Goal: Task Accomplishment & Management: Complete application form

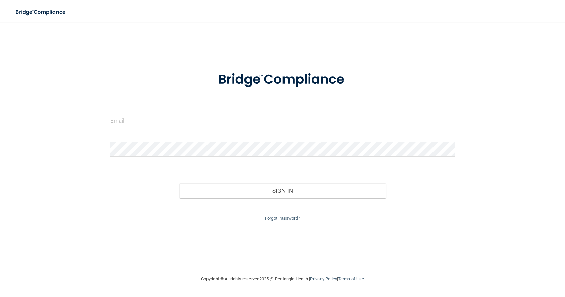
drag, startPoint x: 126, startPoint y: 123, endPoint x: 205, endPoint y: 112, distance: 79.9
click at [126, 123] on input "email" at bounding box center [282, 120] width 345 height 15
type input "[EMAIL_ADDRESS][DOMAIN_NAME]"
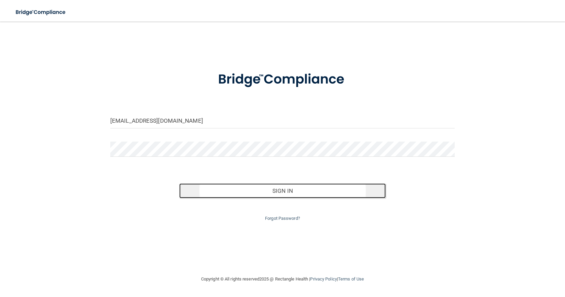
click at [282, 191] on button "Sign In" at bounding box center [282, 190] width 207 height 15
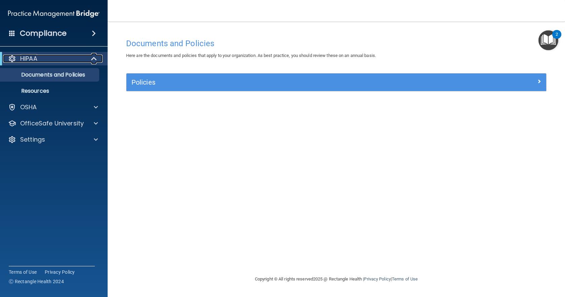
click at [92, 57] on span at bounding box center [95, 59] width 6 height 8
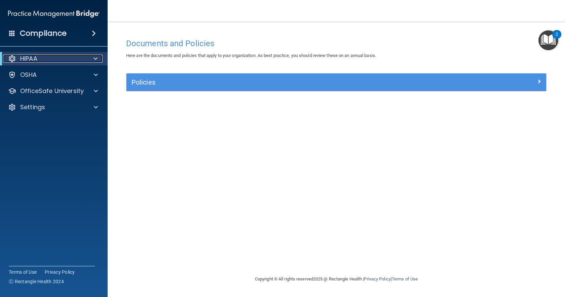
click at [92, 57] on div at bounding box center [94, 59] width 16 height 8
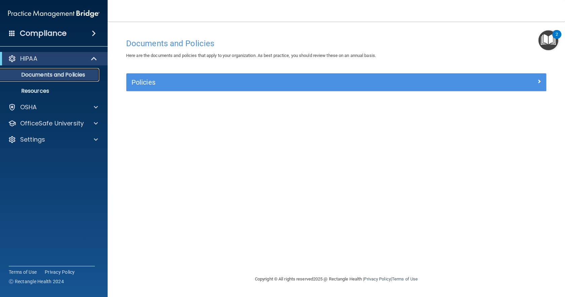
click at [70, 76] on p "Documents and Policies" at bounding box center [50, 74] width 92 height 7
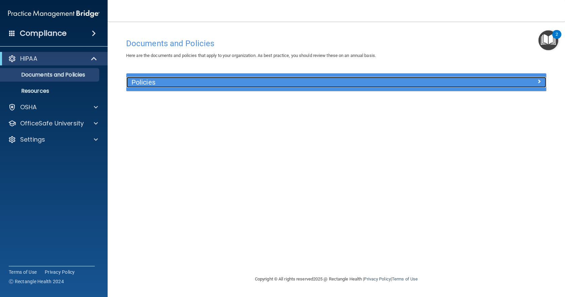
click at [541, 79] on span at bounding box center [540, 81] width 4 height 8
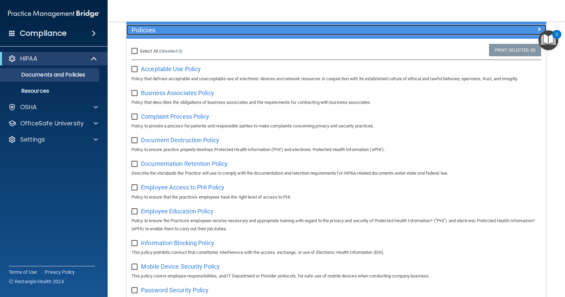
scroll to position [34, 0]
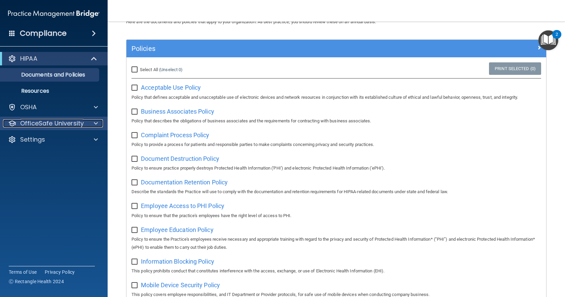
click at [96, 123] on span at bounding box center [96, 123] width 4 height 8
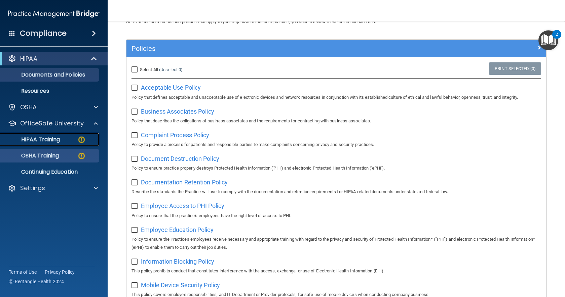
drag, startPoint x: 49, startPoint y: 141, endPoint x: 96, endPoint y: 143, distance: 46.8
click at [49, 141] on p "HIPAA Training" at bounding box center [32, 139] width 56 height 7
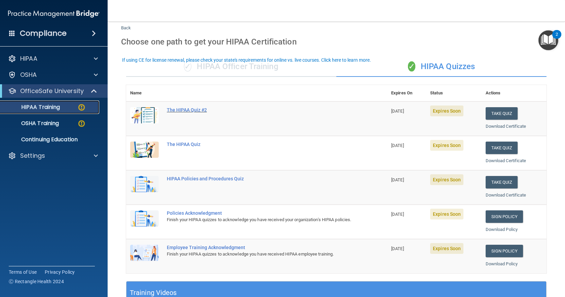
scroll to position [34, 0]
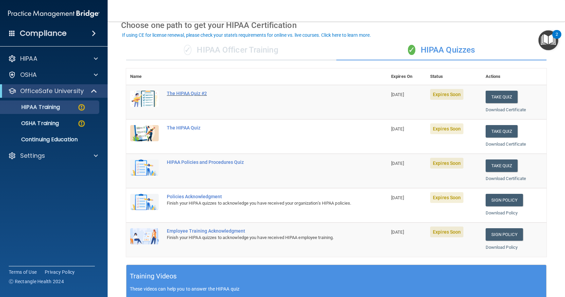
click at [184, 91] on div "The HIPAA Quiz #2" at bounding box center [260, 93] width 187 height 5
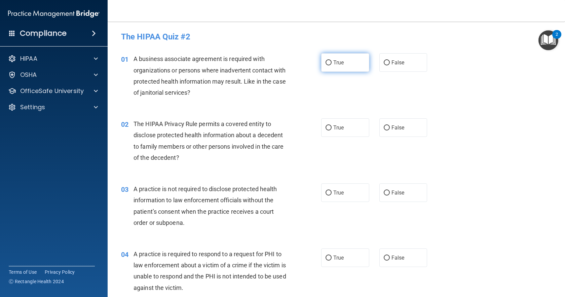
click at [327, 63] on input "True" at bounding box center [329, 62] width 6 height 5
radio input "true"
click at [326, 126] on input "True" at bounding box center [329, 127] width 6 height 5
radio input "true"
click at [384, 193] on input "False" at bounding box center [387, 192] width 6 height 5
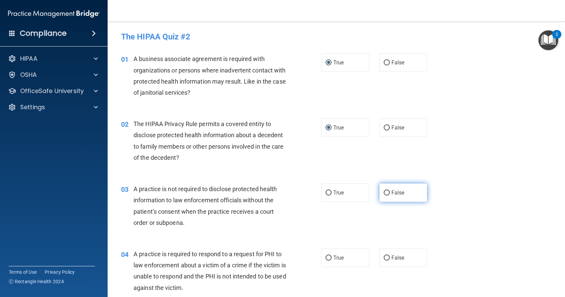
radio input "true"
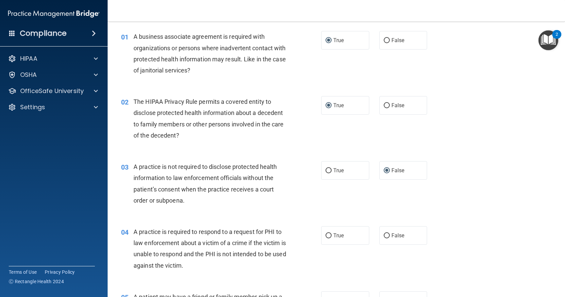
scroll to position [67, 0]
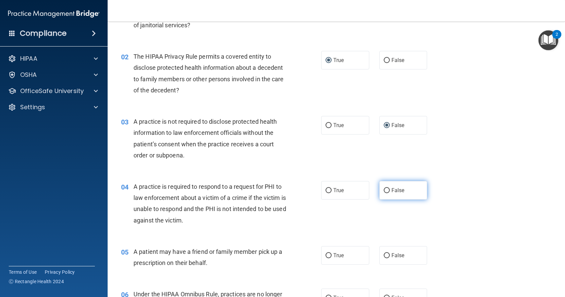
click at [385, 193] on input "False" at bounding box center [387, 190] width 6 height 5
radio input "true"
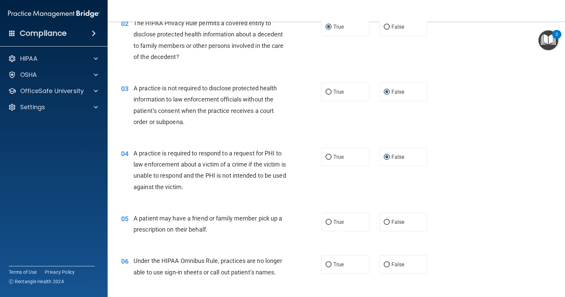
scroll to position [101, 0]
click at [384, 219] on input "False" at bounding box center [387, 221] width 6 height 5
radio input "true"
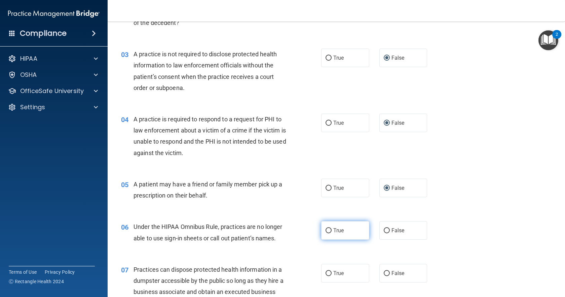
click at [326, 230] on input "True" at bounding box center [329, 230] width 6 height 5
radio input "true"
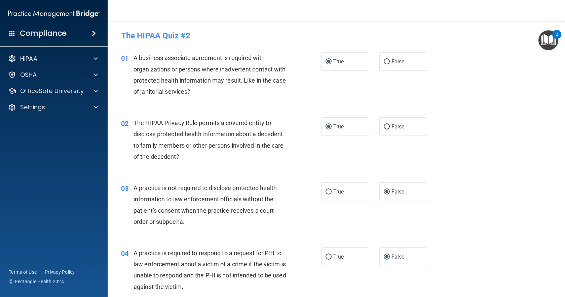
scroll to position [0, 0]
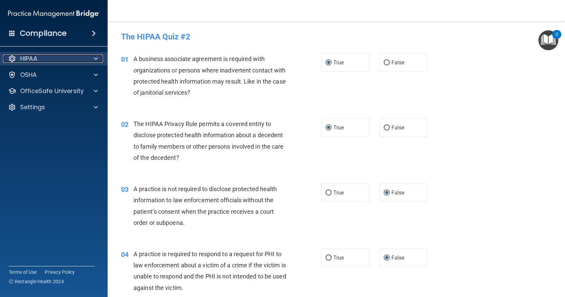
click at [96, 58] on span at bounding box center [96, 59] width 4 height 8
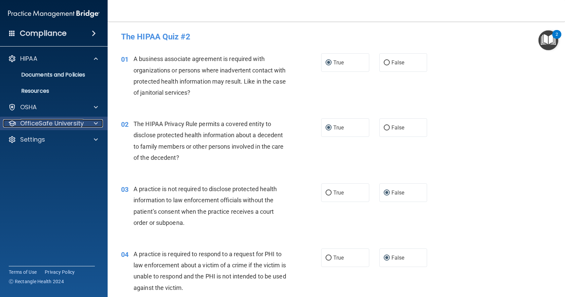
click at [97, 124] on span at bounding box center [96, 123] width 4 height 8
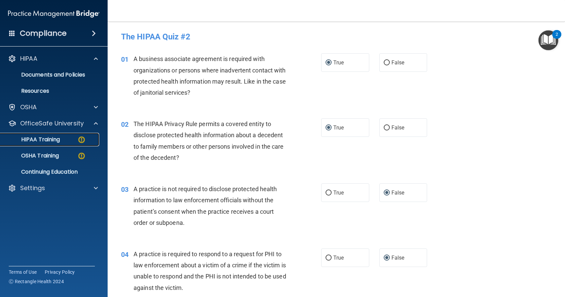
click at [70, 141] on div "HIPAA Training" at bounding box center [50, 139] width 92 height 7
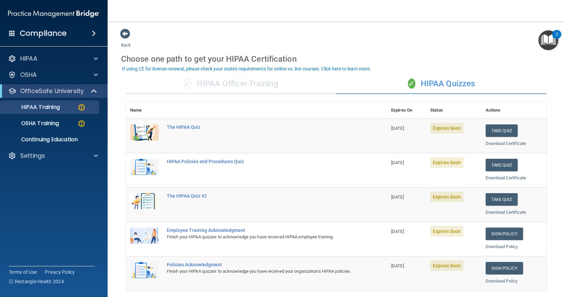
click at [143, 130] on img at bounding box center [144, 132] width 29 height 16
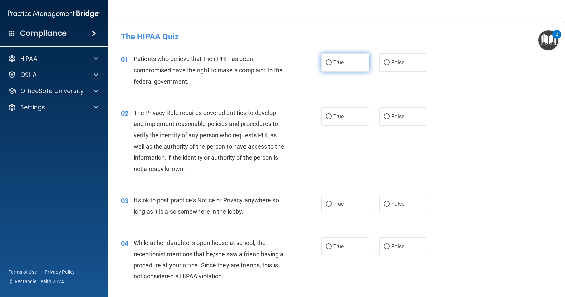
click at [326, 63] on input "True" at bounding box center [329, 62] width 6 height 5
radio input "true"
click at [326, 116] on input "True" at bounding box center [329, 116] width 6 height 5
radio input "true"
click at [382, 207] on label "False" at bounding box center [404, 203] width 48 height 19
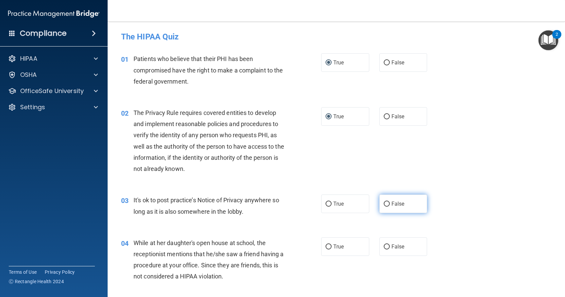
click at [384, 206] on input "False" at bounding box center [387, 203] width 6 height 5
radio input "true"
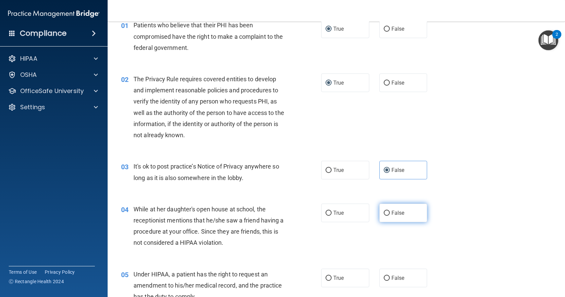
click at [384, 212] on input "False" at bounding box center [387, 212] width 6 height 5
radio input "true"
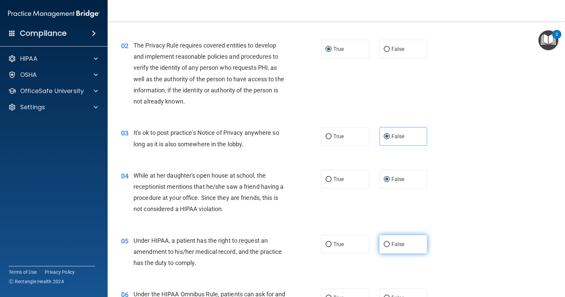
click at [384, 243] on input "False" at bounding box center [387, 244] width 6 height 5
radio input "true"
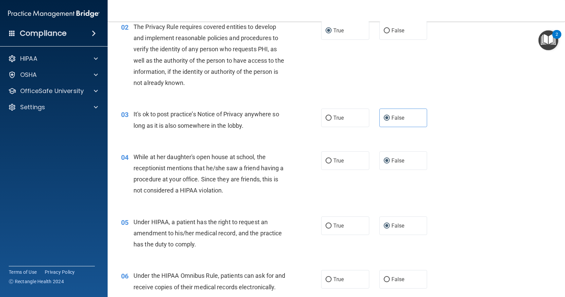
scroll to position [101, 0]
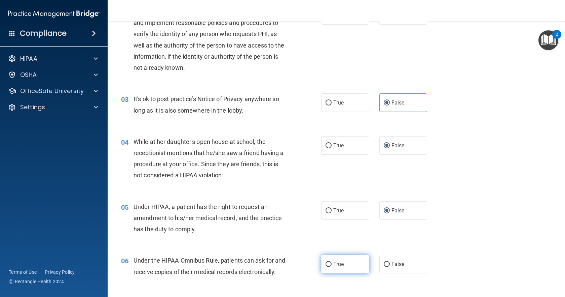
click at [327, 264] on input "True" at bounding box center [329, 264] width 6 height 5
radio input "true"
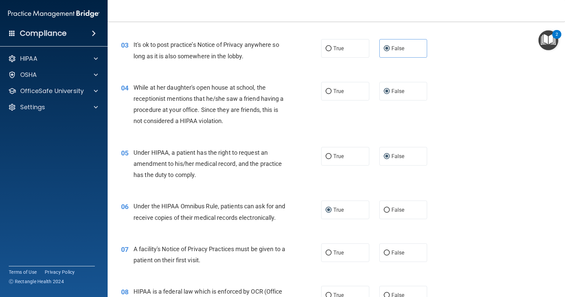
scroll to position [168, 0]
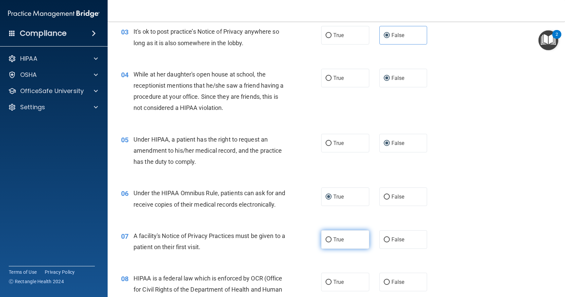
click at [326, 242] on input "True" at bounding box center [329, 239] width 6 height 5
radio input "true"
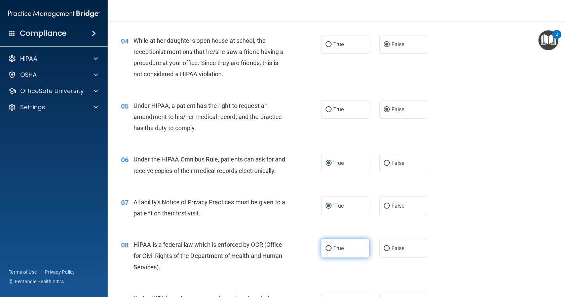
click at [329, 257] on label "True" at bounding box center [345, 248] width 48 height 19
click at [329, 251] on input "True" at bounding box center [329, 248] width 6 height 5
radio input "true"
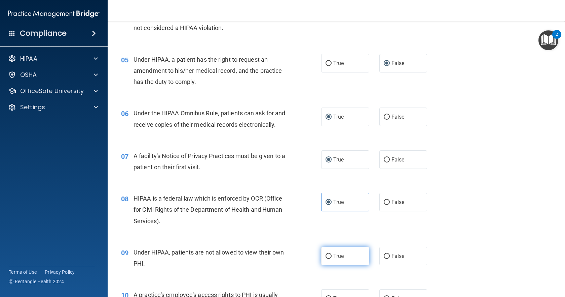
scroll to position [269, 0]
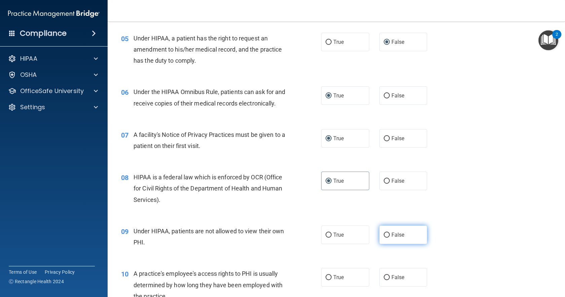
click at [384, 237] on input "False" at bounding box center [387, 234] width 6 height 5
radio input "true"
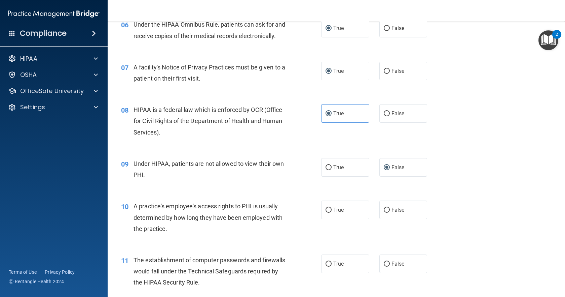
scroll to position [370, 0]
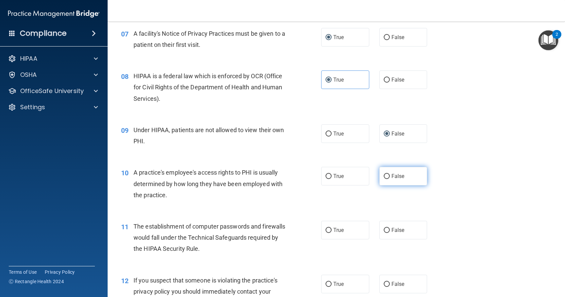
click at [384, 179] on input "False" at bounding box center [387, 176] width 6 height 5
radio input "true"
click at [326, 233] on input "True" at bounding box center [329, 230] width 6 height 5
radio input "true"
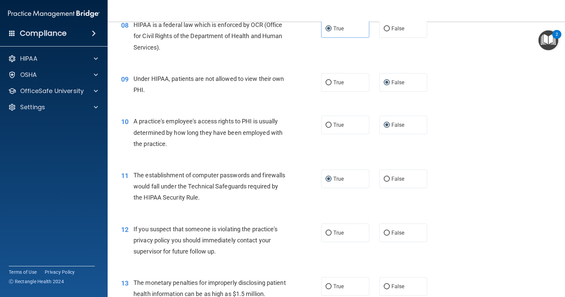
scroll to position [438, 0]
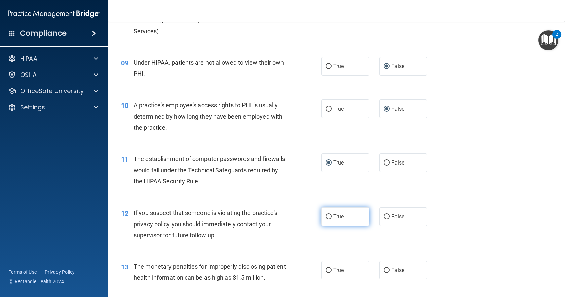
click at [326, 219] on input "True" at bounding box center [329, 216] width 6 height 5
radio input "true"
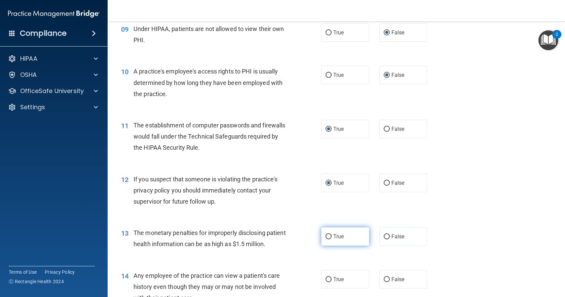
click at [328, 239] on input "True" at bounding box center [329, 236] width 6 height 5
radio input "true"
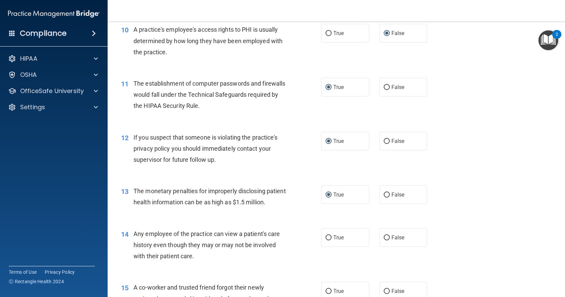
scroll to position [539, 0]
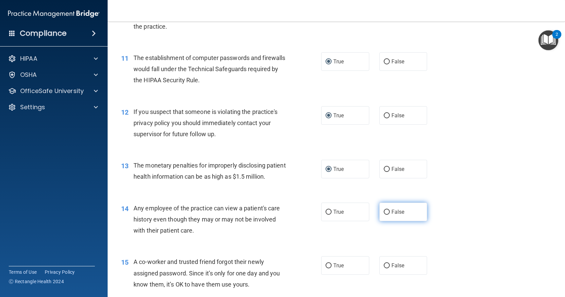
click at [387, 221] on label "False" at bounding box center [404, 211] width 48 height 19
click at [387, 214] on input "False" at bounding box center [387, 211] width 6 height 5
radio input "true"
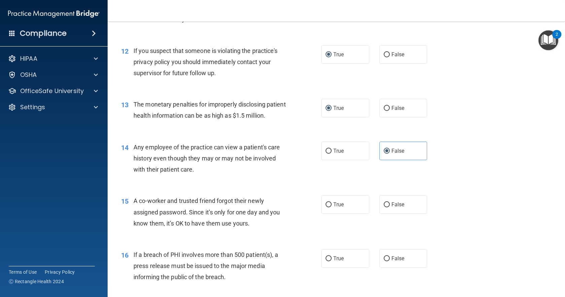
scroll to position [606, 0]
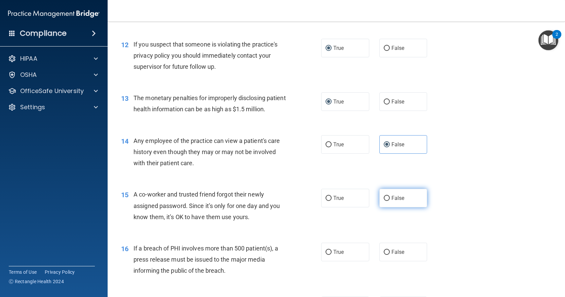
click at [384, 201] on input "False" at bounding box center [387, 198] width 6 height 5
radio input "true"
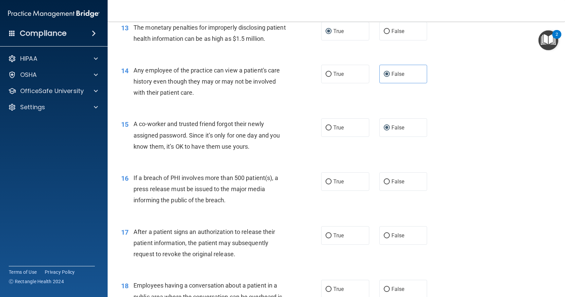
scroll to position [673, 0]
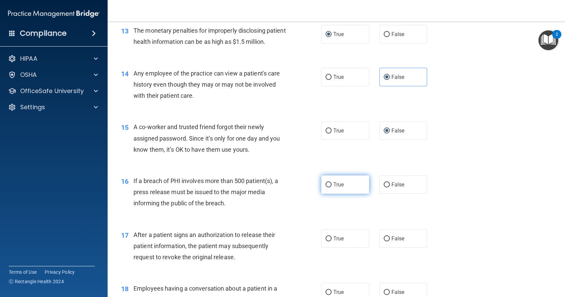
click at [326, 187] on input "True" at bounding box center [329, 184] width 6 height 5
radio input "true"
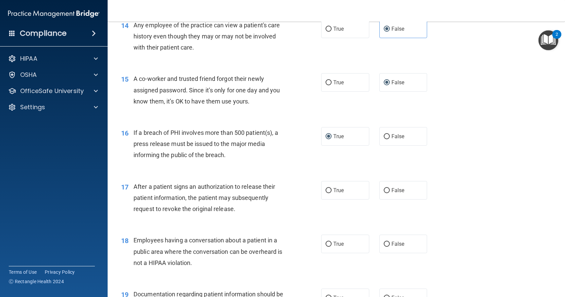
scroll to position [740, 0]
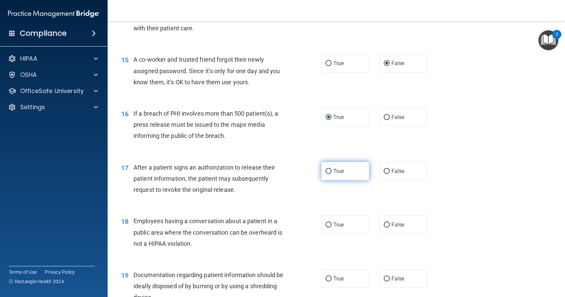
click at [326, 174] on input "True" at bounding box center [329, 171] width 6 height 5
radio input "true"
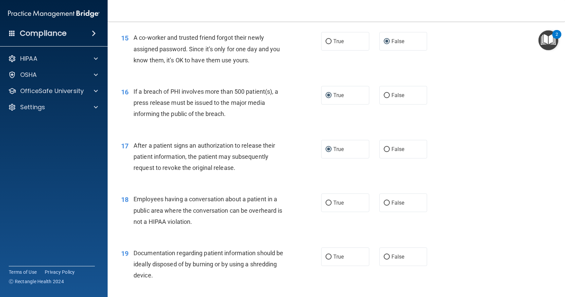
scroll to position [774, 0]
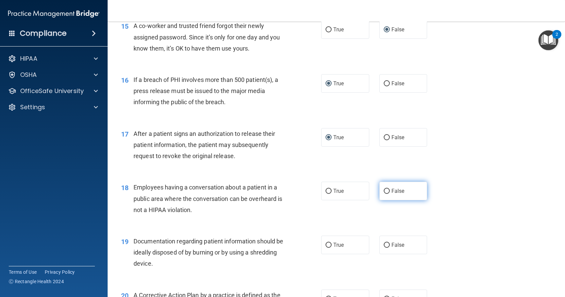
click at [384, 194] on input "False" at bounding box center [387, 190] width 6 height 5
radio input "true"
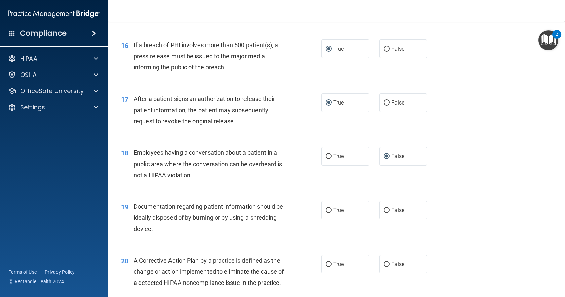
scroll to position [841, 0]
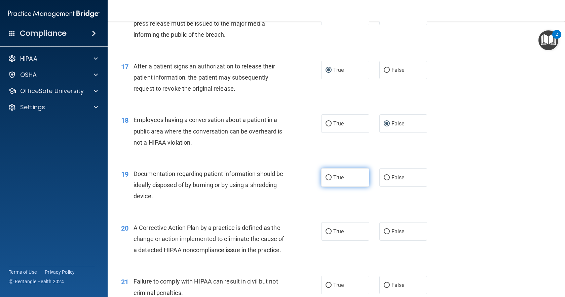
click at [327, 180] on input "True" at bounding box center [329, 177] width 6 height 5
radio input "true"
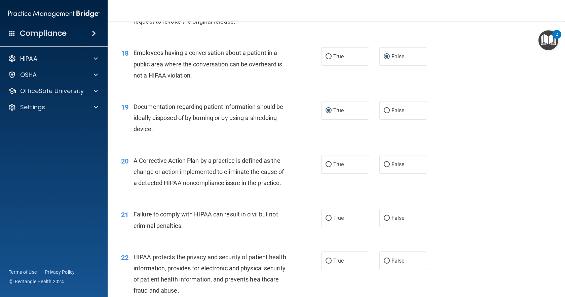
scroll to position [909, 0]
click at [326, 167] on input "True" at bounding box center [329, 164] width 6 height 5
radio input "true"
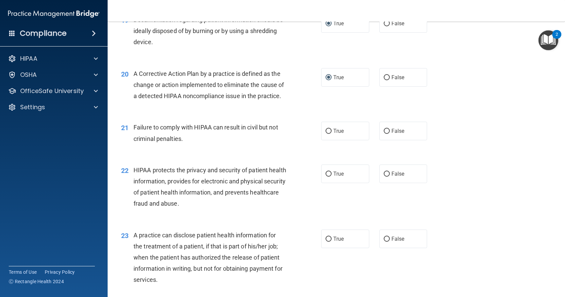
scroll to position [1010, 0]
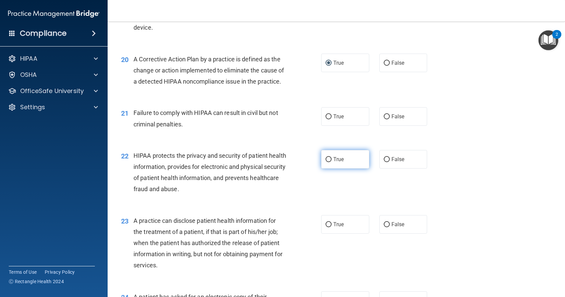
click at [326, 162] on input "True" at bounding box center [329, 159] width 6 height 5
radio input "true"
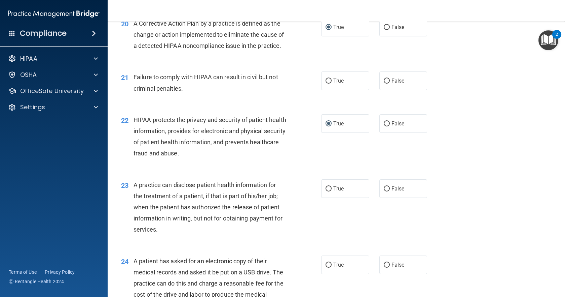
scroll to position [1077, 0]
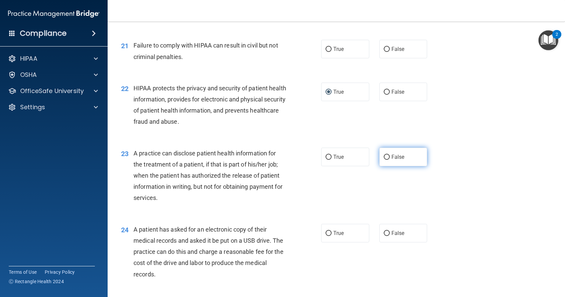
click at [392, 160] on span "False" at bounding box center [398, 156] width 13 height 6
click at [390, 160] on input "False" at bounding box center [387, 156] width 6 height 5
radio input "true"
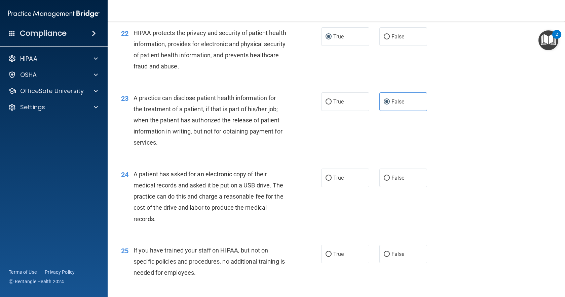
scroll to position [1144, 0]
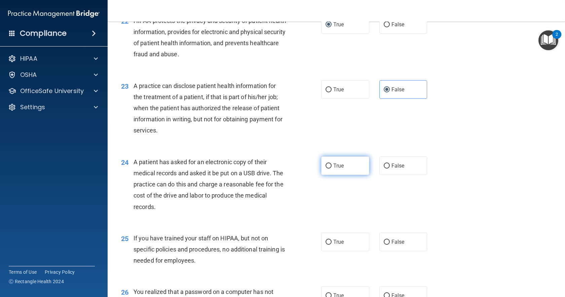
click at [331, 175] on label "True" at bounding box center [345, 165] width 48 height 19
click at [331, 168] on input "True" at bounding box center [329, 165] width 6 height 5
radio input "true"
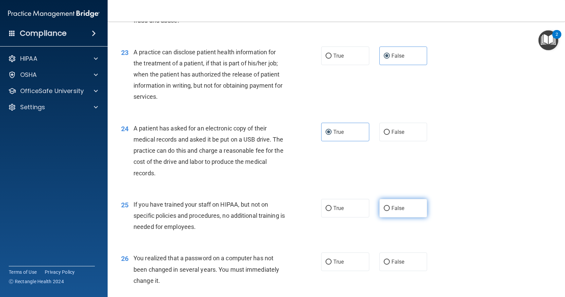
click at [384, 211] on input "False" at bounding box center [387, 208] width 6 height 5
radio input "true"
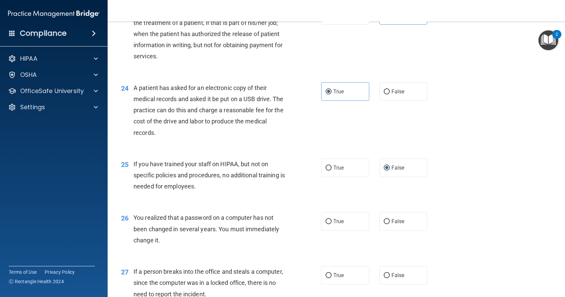
scroll to position [1245, 0]
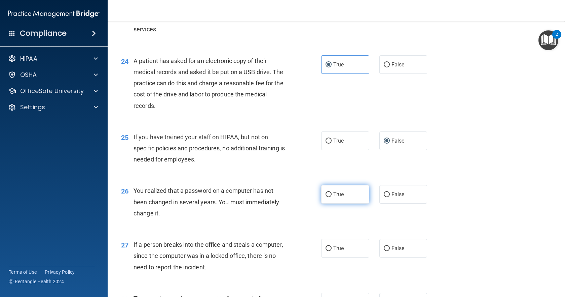
click at [326, 197] on input "True" at bounding box center [329, 194] width 6 height 5
radio input "true"
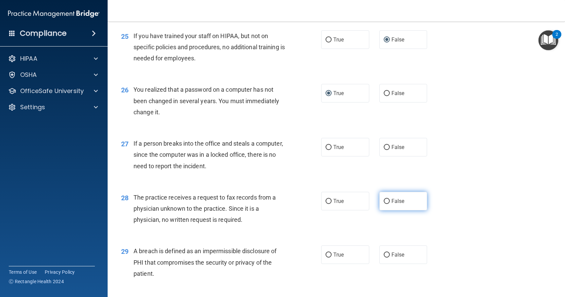
scroll to position [1313, 0]
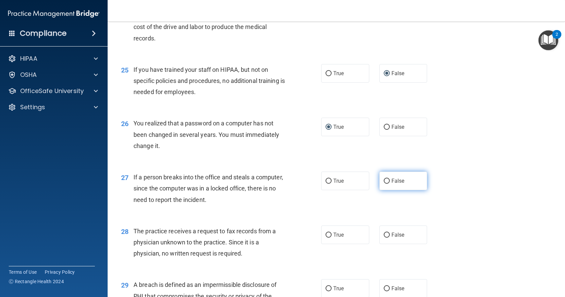
click at [387, 190] on label "False" at bounding box center [404, 180] width 48 height 19
click at [387, 183] on input "False" at bounding box center [387, 180] width 6 height 5
radio input "true"
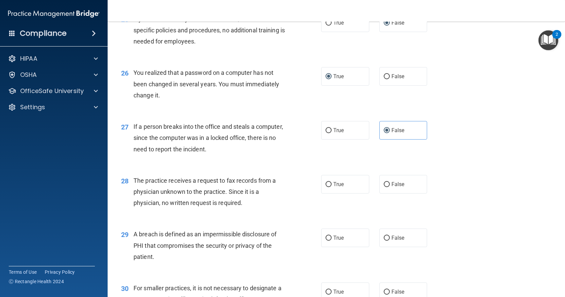
scroll to position [1380, 0]
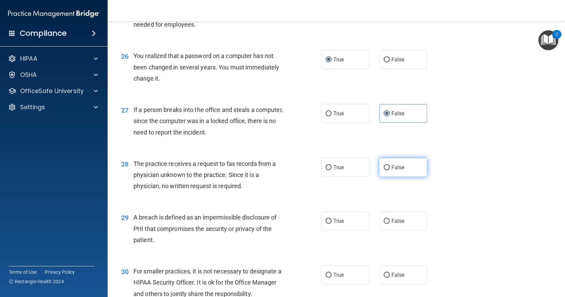
click at [386, 170] on input "False" at bounding box center [387, 167] width 6 height 5
radio input "true"
click at [326, 223] on input "True" at bounding box center [329, 220] width 6 height 5
radio input "true"
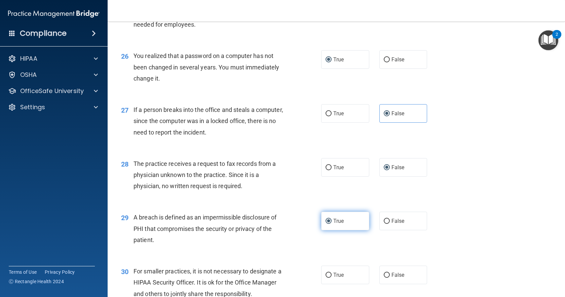
click at [326, 223] on input "True" at bounding box center [329, 220] width 6 height 5
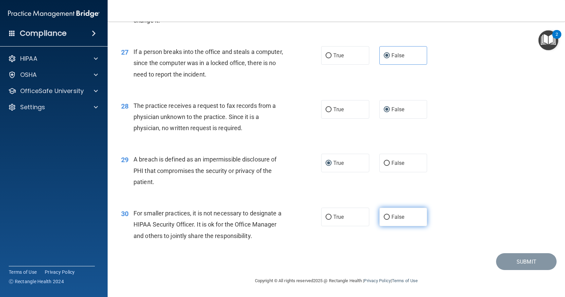
scroll to position [1472, 0]
click at [384, 215] on input "False" at bounding box center [387, 216] width 6 height 5
radio input "true"
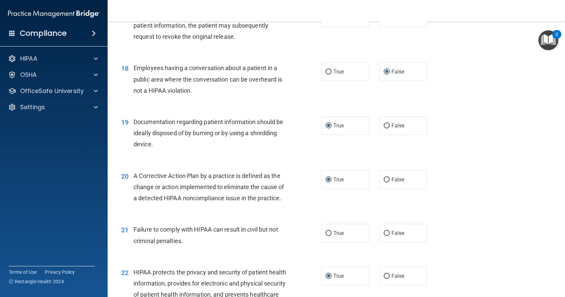
scroll to position [909, 0]
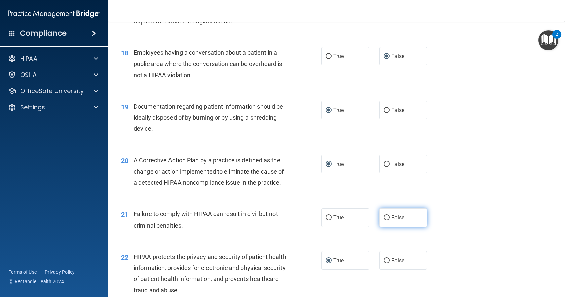
click at [384, 220] on input "False" at bounding box center [387, 217] width 6 height 5
radio input "true"
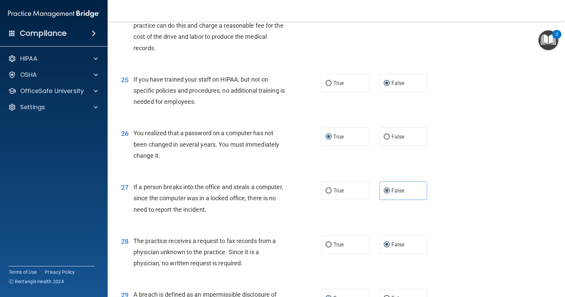
scroll to position [1472, 0]
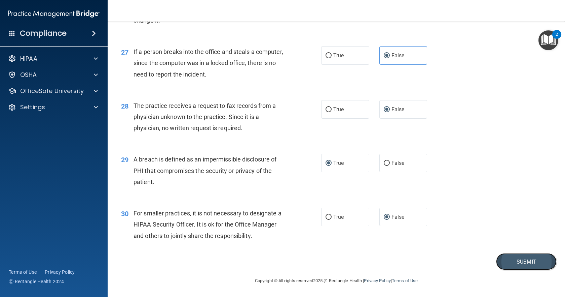
click at [516, 258] on button "Submit" at bounding box center [526, 261] width 61 height 17
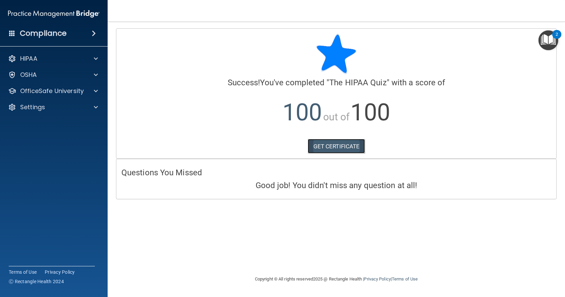
click at [342, 145] on link "GET CERTIFICATE" at bounding box center [337, 146] width 58 height 15
click at [80, 90] on p "OfficeSafe University" at bounding box center [52, 91] width 64 height 8
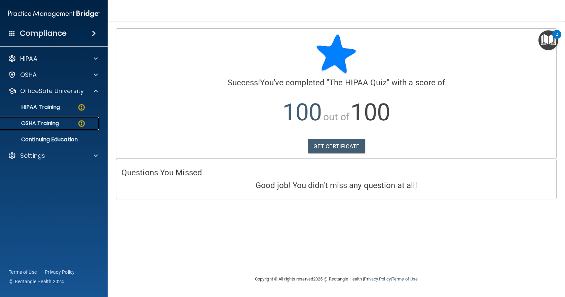
click at [52, 126] on p "OSHA Training" at bounding box center [31, 123] width 55 height 7
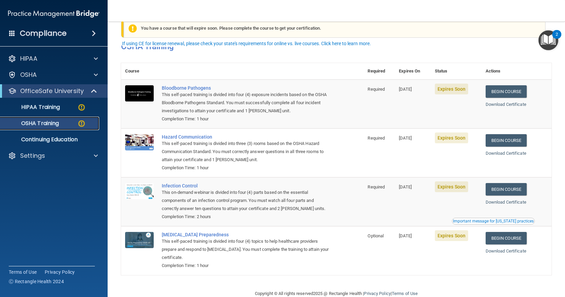
scroll to position [29, 0]
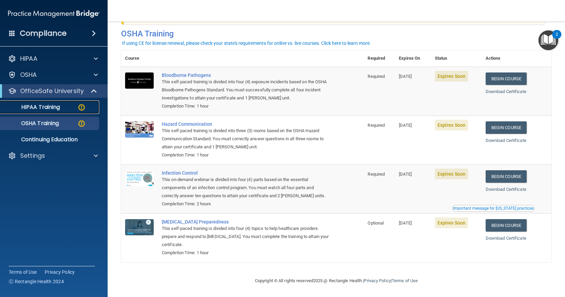
drag, startPoint x: 40, startPoint y: 105, endPoint x: 82, endPoint y: 90, distance: 44.4
click at [41, 104] on p "HIPAA Training" at bounding box center [32, 107] width 56 height 7
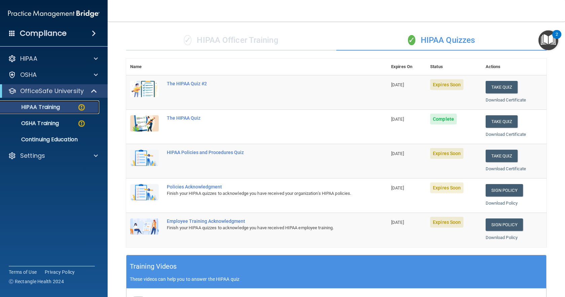
scroll to position [42, 0]
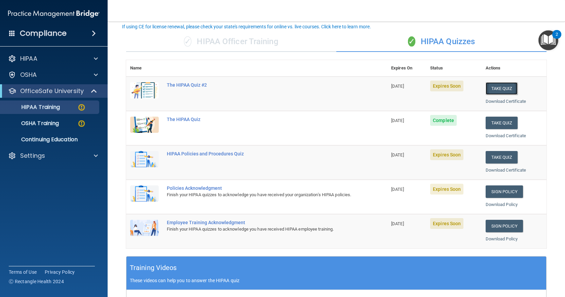
click at [500, 89] on button "Take Quiz" at bounding box center [502, 88] width 32 height 12
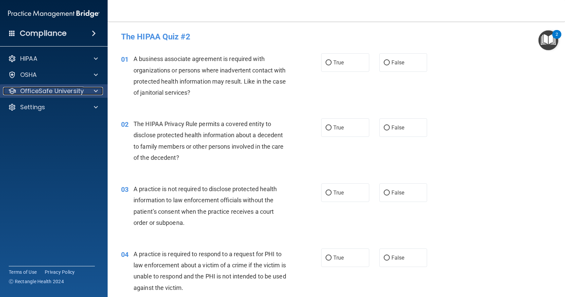
click at [87, 89] on div at bounding box center [95, 91] width 17 height 8
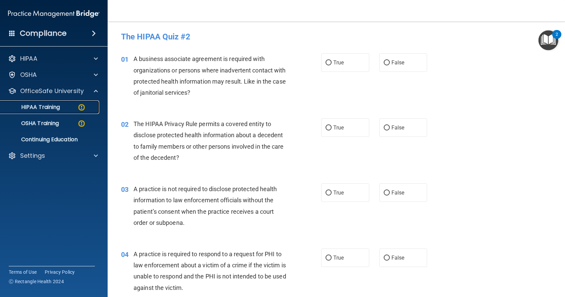
click at [69, 106] on div "HIPAA Training" at bounding box center [50, 107] width 92 height 7
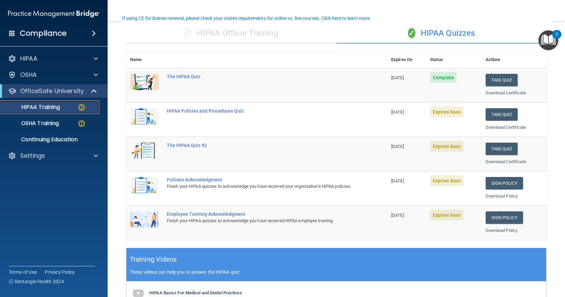
scroll to position [67, 0]
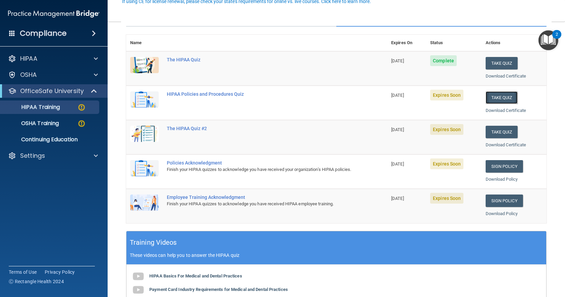
click at [505, 99] on button "Take Quiz" at bounding box center [502, 97] width 32 height 12
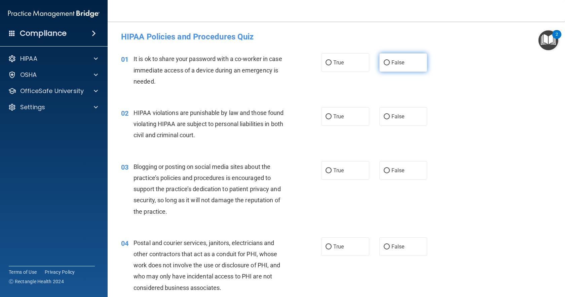
click at [384, 62] on input "False" at bounding box center [387, 62] width 6 height 5
radio input "true"
click at [326, 116] on input "True" at bounding box center [329, 116] width 6 height 5
radio input "true"
click at [384, 172] on input "False" at bounding box center [387, 170] width 6 height 5
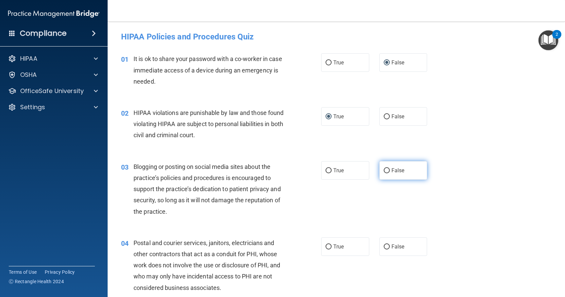
radio input "true"
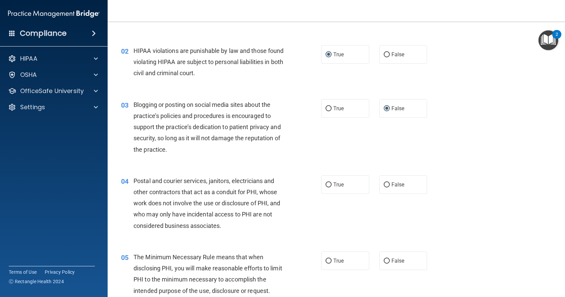
scroll to position [67, 0]
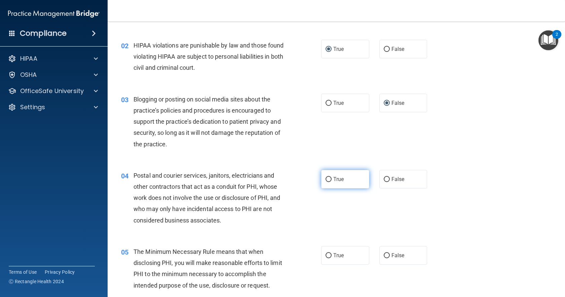
click at [326, 177] on input "True" at bounding box center [329, 179] width 6 height 5
radio input "true"
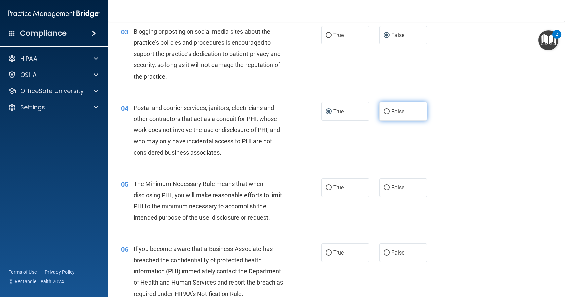
scroll to position [168, 0]
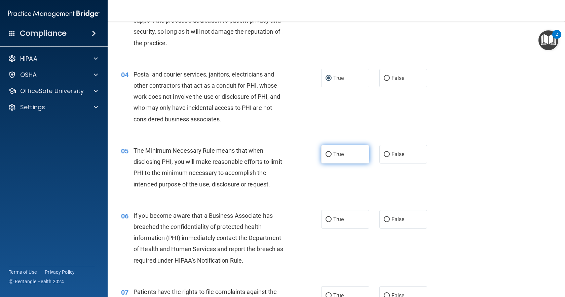
click at [326, 154] on input "True" at bounding box center [329, 154] width 6 height 5
radio input "true"
click at [384, 219] on input "False" at bounding box center [387, 219] width 6 height 5
radio input "true"
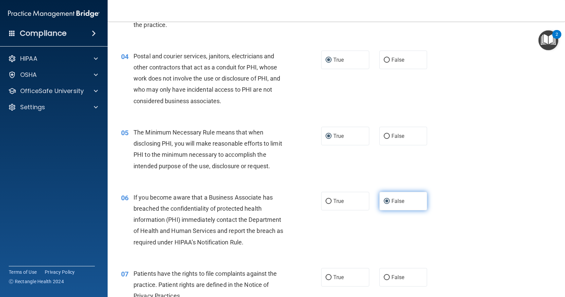
scroll to position [202, 0]
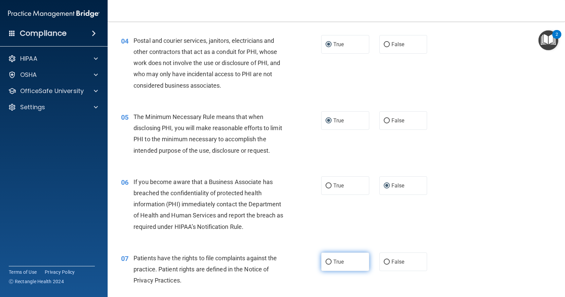
click at [329, 258] on label "True" at bounding box center [345, 261] width 48 height 19
click at [329, 259] on input "True" at bounding box center [329, 261] width 6 height 5
radio input "true"
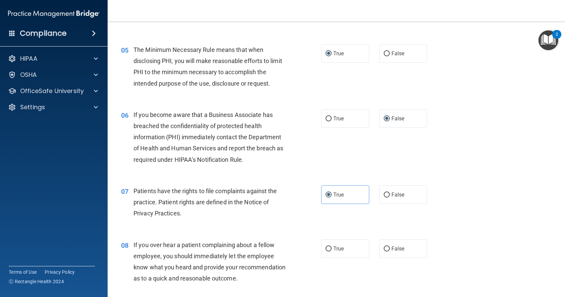
scroll to position [269, 0]
click at [384, 248] on input "False" at bounding box center [387, 248] width 6 height 5
radio input "true"
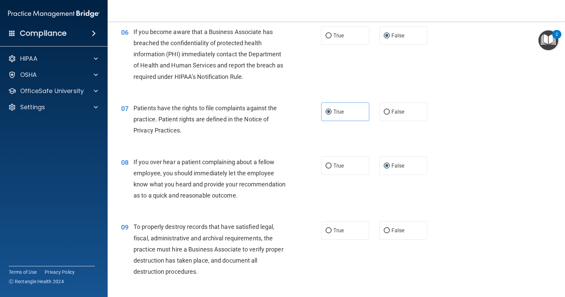
scroll to position [370, 0]
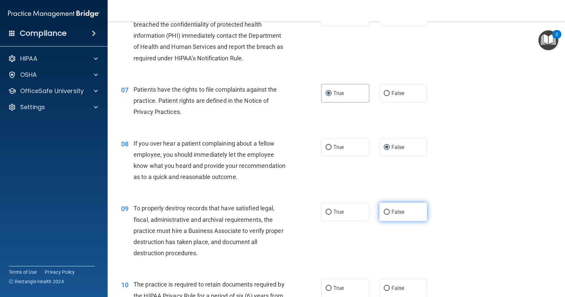
click at [384, 214] on input "False" at bounding box center [387, 211] width 6 height 5
radio input "true"
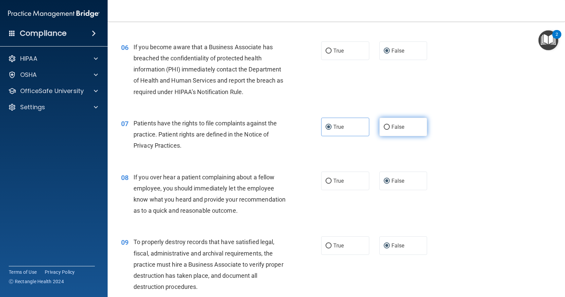
click at [385, 128] on input "False" at bounding box center [387, 127] width 6 height 5
radio input "true"
radio input "false"
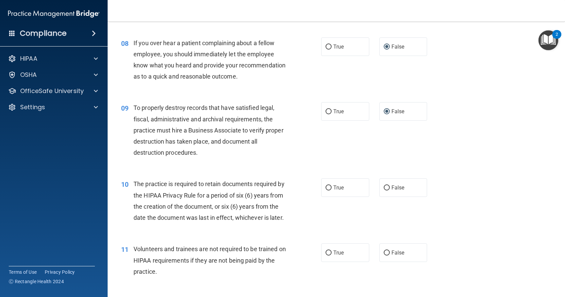
scroll to position [471, 0]
click at [326, 189] on input "True" at bounding box center [329, 186] width 6 height 5
radio input "true"
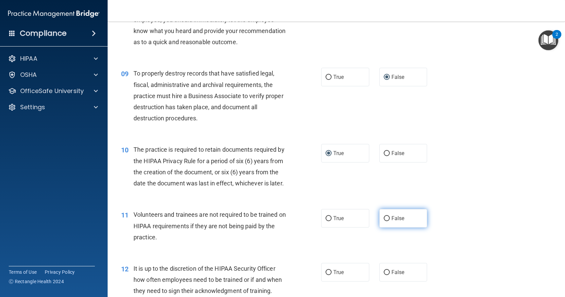
click at [380, 227] on label "False" at bounding box center [404, 218] width 48 height 19
click at [384, 221] on input "False" at bounding box center [387, 218] width 6 height 5
radio input "true"
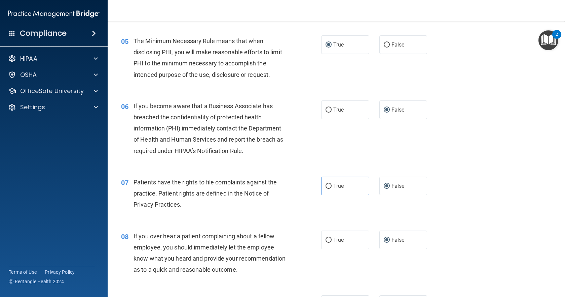
scroll to position [269, 0]
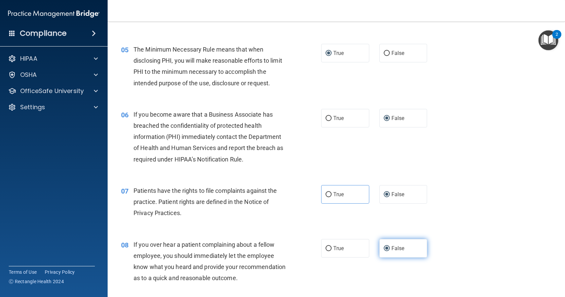
click at [383, 240] on label "False" at bounding box center [404, 248] width 48 height 19
click at [384, 246] on input "False" at bounding box center [387, 248] width 6 height 5
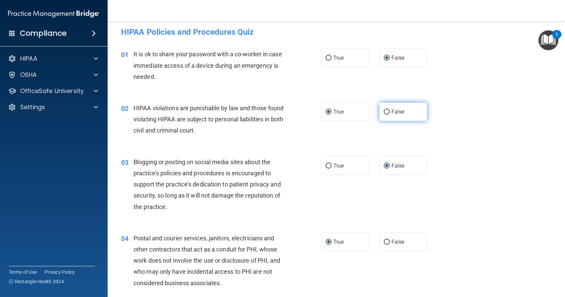
scroll to position [0, 0]
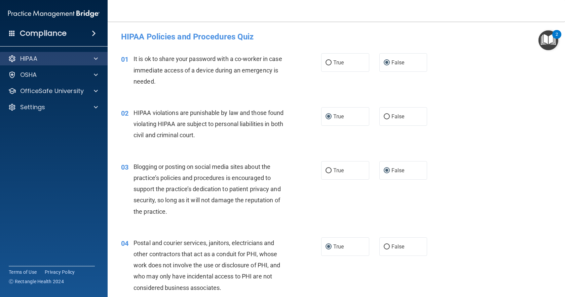
click at [26, 53] on div "HIPAA" at bounding box center [54, 58] width 108 height 13
click at [24, 56] on p "HIPAA" at bounding box center [28, 59] width 17 height 8
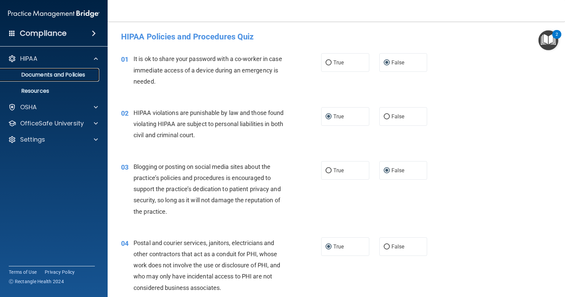
click at [55, 75] on p "Documents and Policies" at bounding box center [50, 74] width 92 height 7
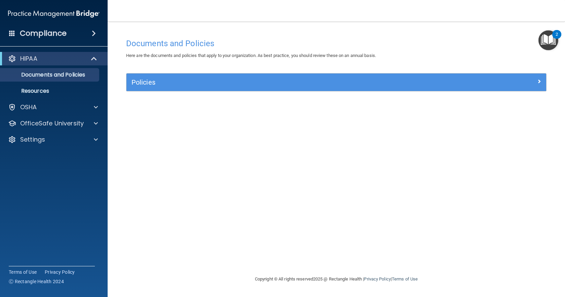
click at [514, 89] on div "Policies" at bounding box center [337, 82] width 420 height 18
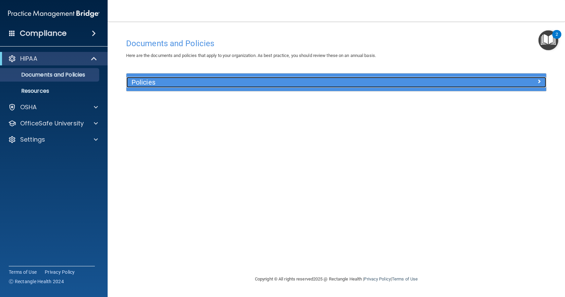
click at [542, 79] on div at bounding box center [494, 81] width 105 height 8
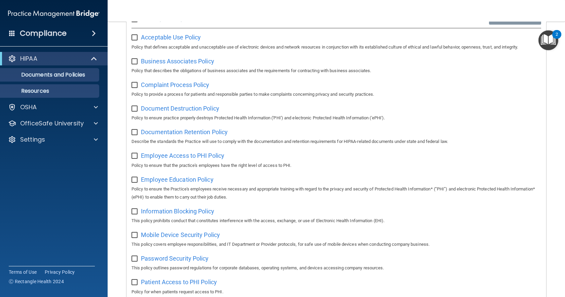
scroll to position [151, 0]
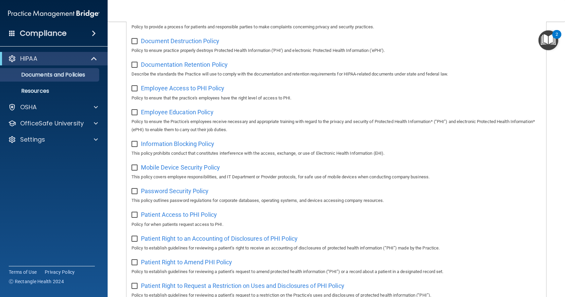
click at [92, 33] on span at bounding box center [94, 33] width 4 height 8
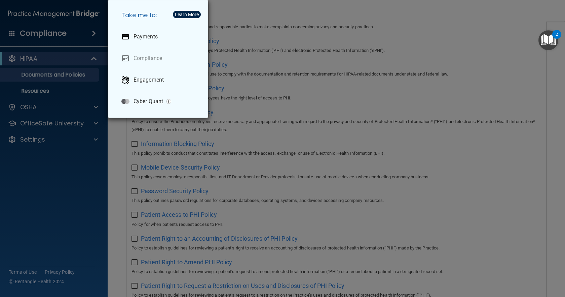
click at [48, 160] on div "Take me to: Payments Compliance Engagement Cyber Quant" at bounding box center [282, 148] width 565 height 297
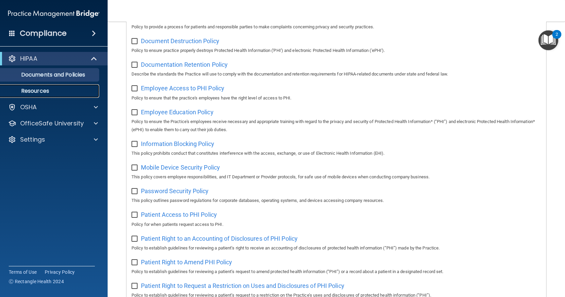
click at [33, 91] on p "Resources" at bounding box center [50, 91] width 92 height 7
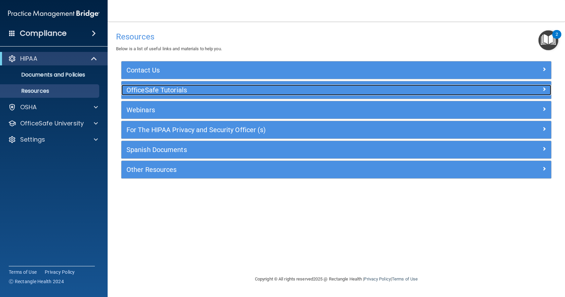
click at [178, 92] on h5 "OfficeSafe Tutorials" at bounding box center [283, 89] width 313 height 7
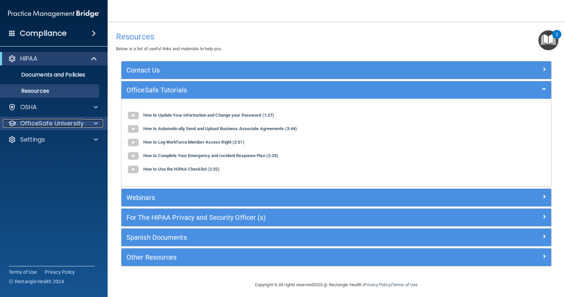
click at [83, 124] on div "OfficeSafe University" at bounding box center [44, 123] width 83 height 8
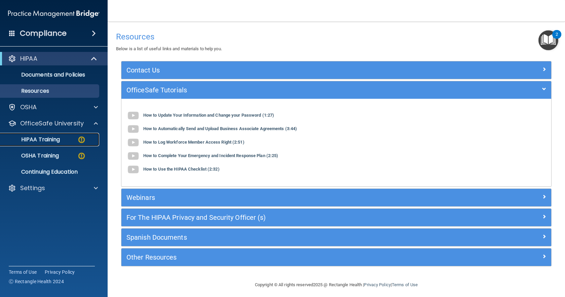
drag, startPoint x: 62, startPoint y: 137, endPoint x: 69, endPoint y: 136, distance: 7.9
click at [62, 138] on div "HIPAA Training" at bounding box center [50, 139] width 92 height 7
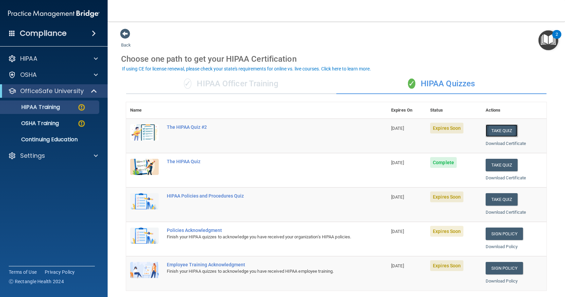
click at [496, 128] on button "Take Quiz" at bounding box center [502, 130] width 32 height 12
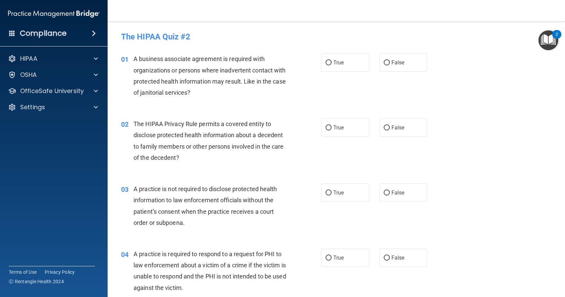
click at [548, 37] on img "Open Resource Center, 2 new notifications" at bounding box center [549, 40] width 20 height 20
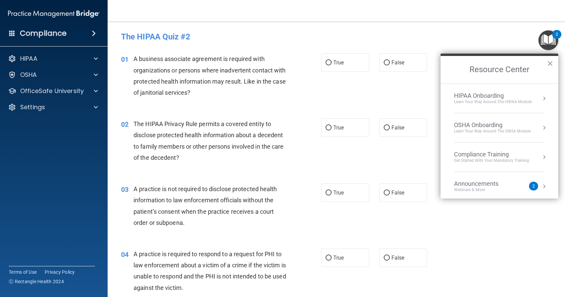
click at [519, 97] on div "HIPAA Onboarding" at bounding box center [493, 95] width 78 height 7
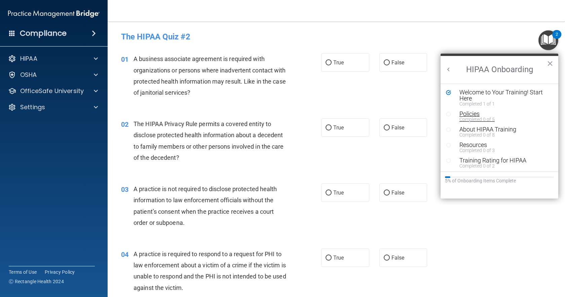
click at [471, 117] on div "Completed 0 of 5" at bounding box center [502, 119] width 85 height 5
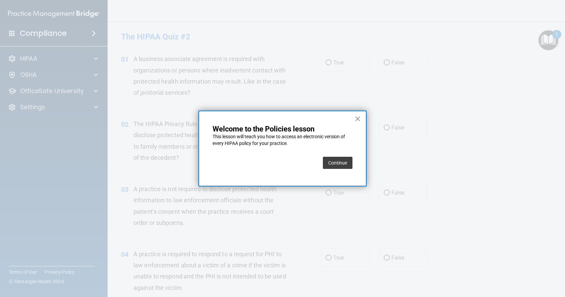
click at [359, 119] on button "×" at bounding box center [358, 118] width 6 height 11
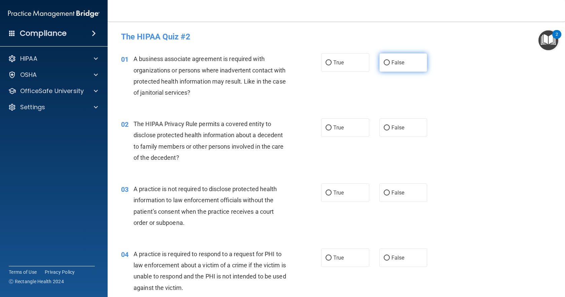
click at [384, 64] on input "False" at bounding box center [387, 62] width 6 height 5
radio input "true"
click at [384, 126] on input "False" at bounding box center [387, 127] width 6 height 5
radio input "true"
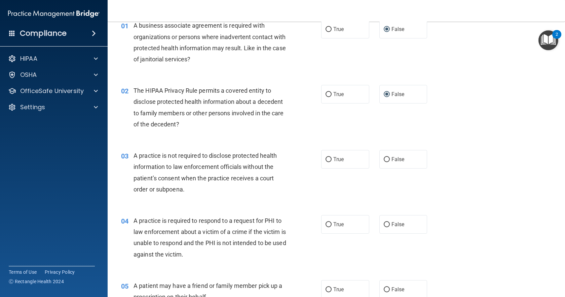
scroll to position [34, 0]
drag, startPoint x: 328, startPoint y: 154, endPoint x: 383, endPoint y: 161, distance: 55.2
click at [384, 161] on input "False" at bounding box center [387, 159] width 6 height 5
radio input "true"
click at [329, 226] on input "True" at bounding box center [329, 223] width 6 height 5
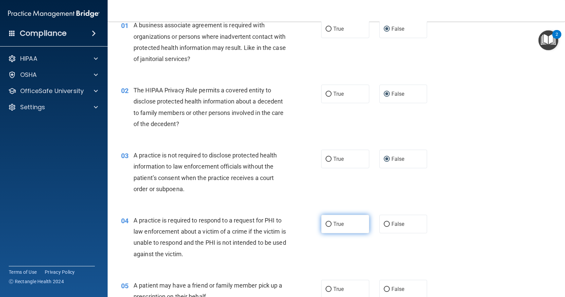
radio input "true"
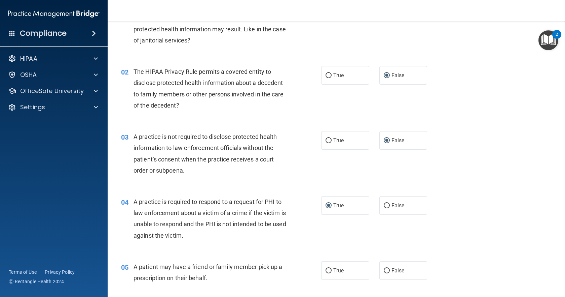
scroll to position [67, 0]
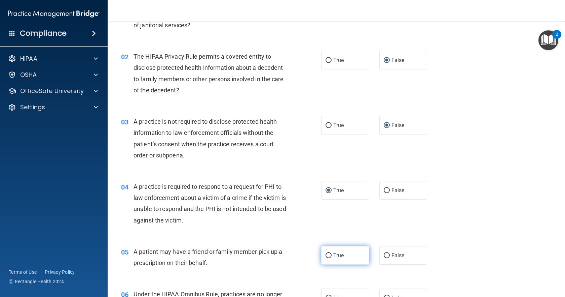
click at [326, 254] on input "True" at bounding box center [329, 255] width 6 height 5
radio input "true"
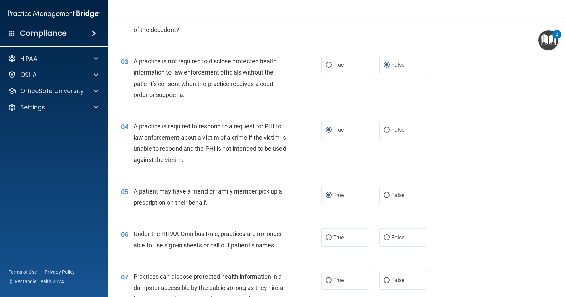
scroll to position [135, 0]
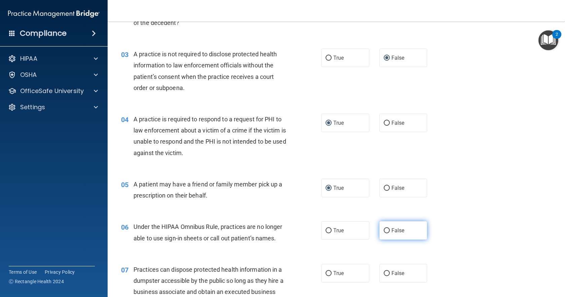
click at [384, 230] on input "False" at bounding box center [387, 230] width 6 height 5
radio input "true"
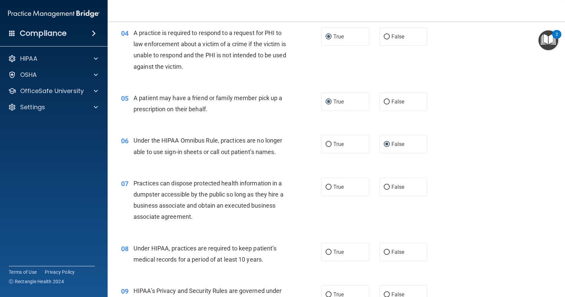
scroll to position [236, 0]
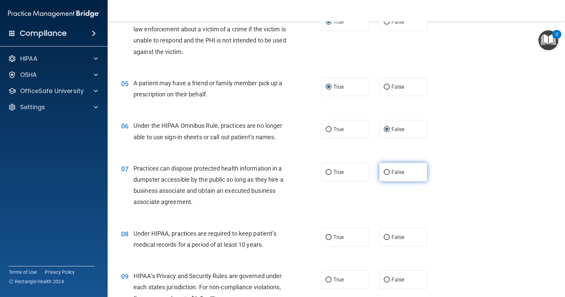
click at [384, 170] on input "False" at bounding box center [387, 172] width 6 height 5
radio input "true"
click at [385, 236] on input "False" at bounding box center [387, 237] width 6 height 5
radio input "true"
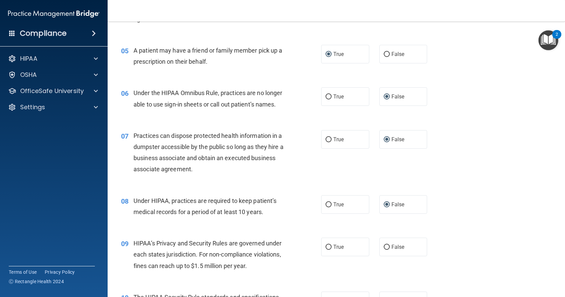
scroll to position [269, 0]
click at [327, 245] on input "True" at bounding box center [329, 245] width 6 height 5
radio input "true"
click at [384, 246] on input "False" at bounding box center [387, 245] width 6 height 5
radio input "true"
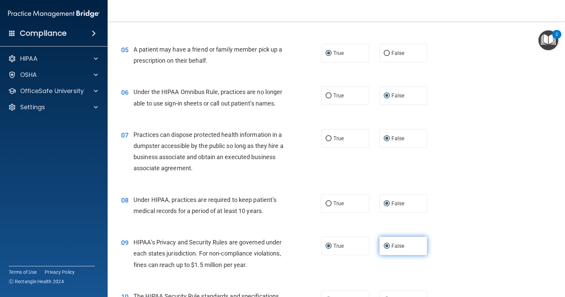
radio input "false"
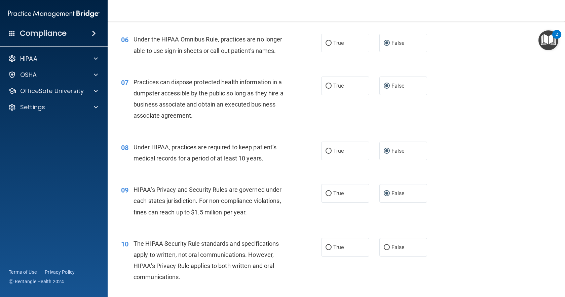
scroll to position [337, 0]
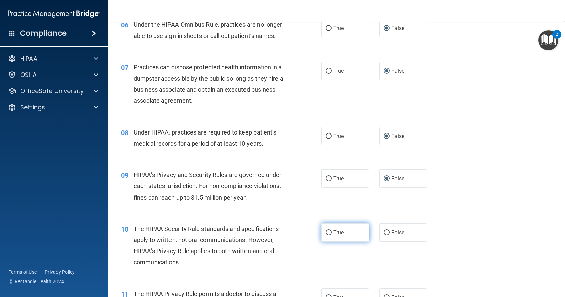
click at [326, 232] on input "True" at bounding box center [329, 232] width 6 height 5
radio input "true"
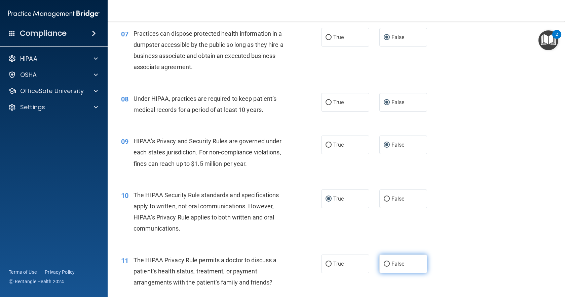
click at [386, 261] on input "False" at bounding box center [387, 263] width 6 height 5
radio input "true"
click at [328, 263] on input "True" at bounding box center [329, 263] width 6 height 5
radio input "true"
radio input "false"
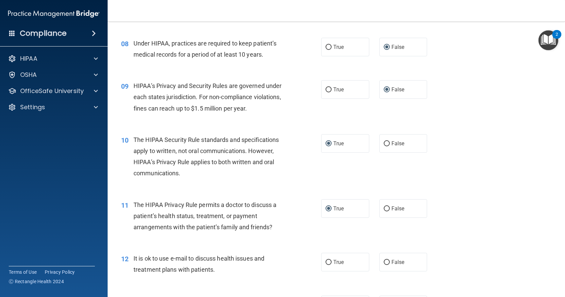
scroll to position [438, 0]
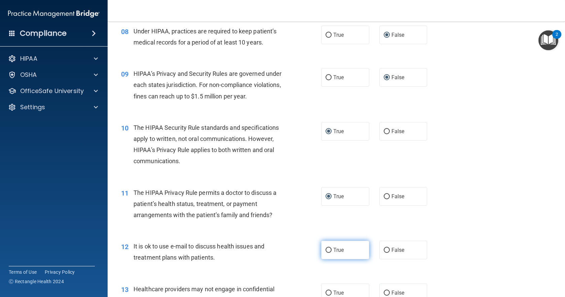
click at [326, 250] on input "True" at bounding box center [329, 249] width 6 height 5
radio input "true"
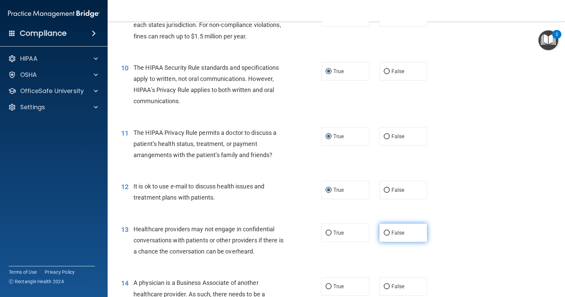
scroll to position [505, 0]
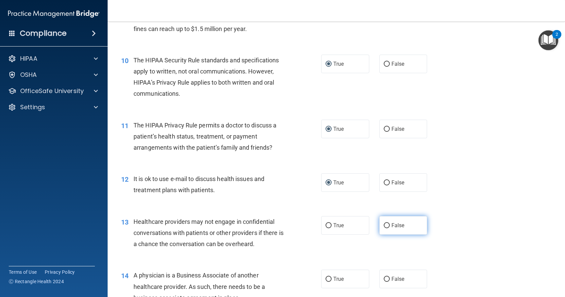
drag, startPoint x: 381, startPoint y: 224, endPoint x: 415, endPoint y: 228, distance: 33.5
click at [384, 225] on input "False" at bounding box center [387, 225] width 6 height 5
radio input "true"
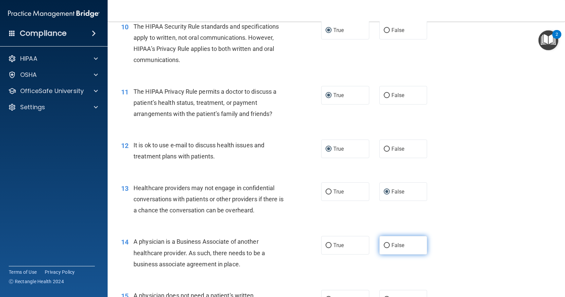
click at [384, 244] on input "False" at bounding box center [387, 245] width 6 height 5
radio input "true"
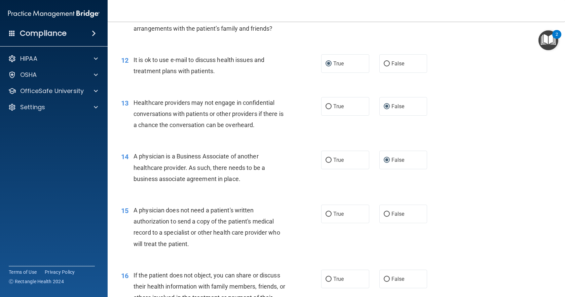
scroll to position [640, 0]
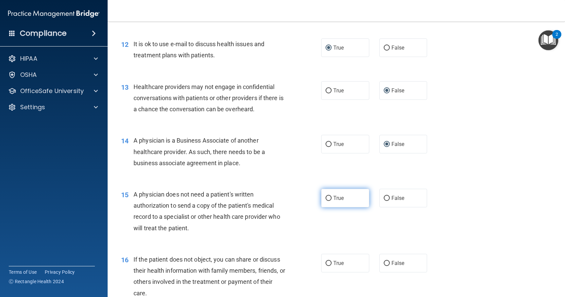
click at [325, 196] on label "True" at bounding box center [345, 197] width 48 height 19
drag, startPoint x: 324, startPoint y: 196, endPoint x: 329, endPoint y: 196, distance: 4.4
click at [326, 197] on input "True" at bounding box center [329, 198] width 6 height 5
radio input "true"
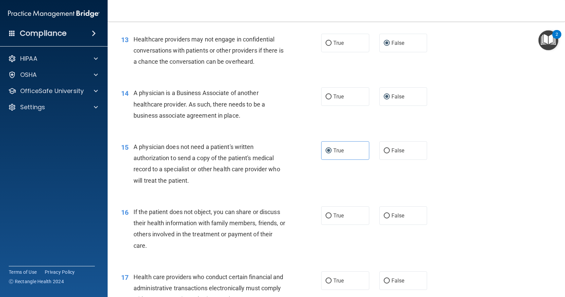
scroll to position [707, 0]
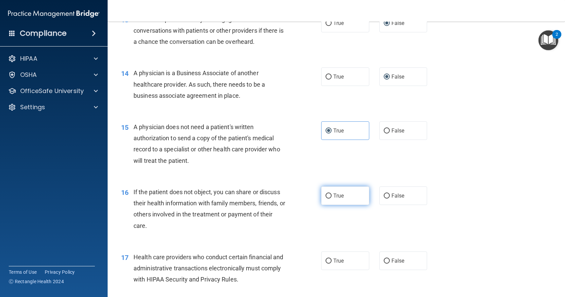
click at [326, 194] on input "True" at bounding box center [329, 195] width 6 height 5
radio input "true"
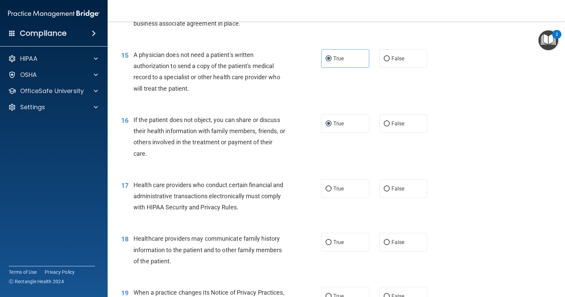
scroll to position [788, 0]
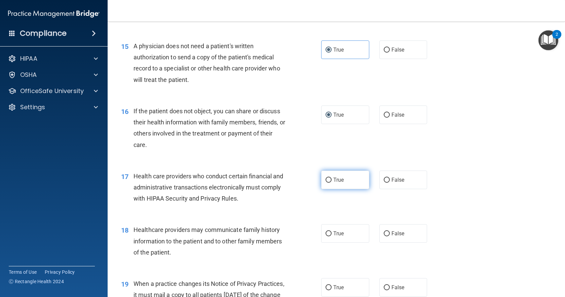
click at [326, 180] on input "True" at bounding box center [329, 179] width 6 height 5
radio input "true"
click at [384, 233] on input "False" at bounding box center [387, 233] width 6 height 5
radio input "true"
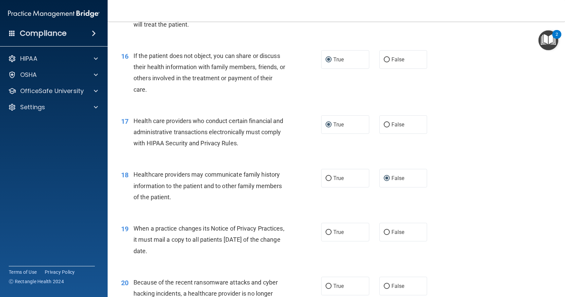
scroll to position [855, 0]
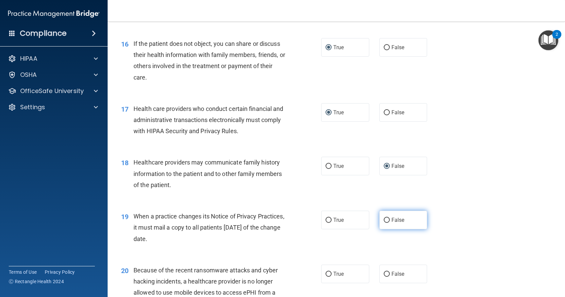
click at [386, 218] on input "False" at bounding box center [387, 219] width 6 height 5
radio input "true"
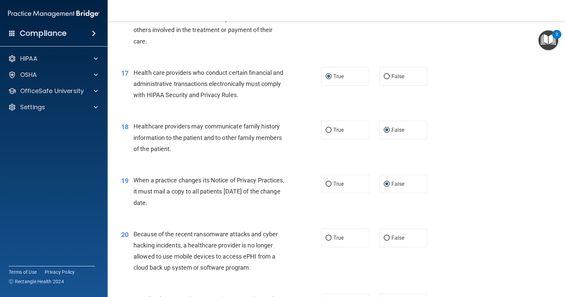
scroll to position [889, 0]
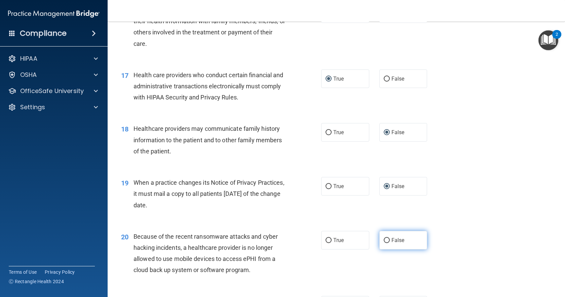
click at [384, 240] on input "False" at bounding box center [387, 240] width 6 height 5
radio input "true"
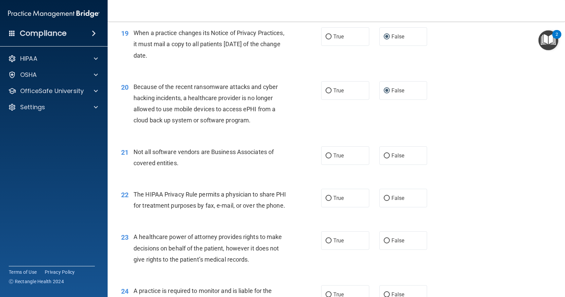
scroll to position [1053, 0]
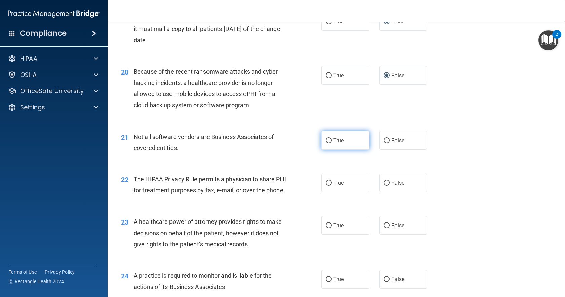
click at [327, 139] on input "True" at bounding box center [329, 140] width 6 height 5
radio input "true"
click at [326, 183] on input "True" at bounding box center [329, 182] width 6 height 5
radio input "true"
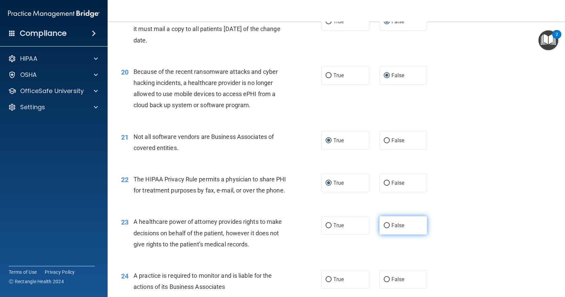
click at [388, 234] on label "False" at bounding box center [404, 225] width 48 height 19
click at [388, 228] on input "False" at bounding box center [387, 225] width 6 height 5
radio input "true"
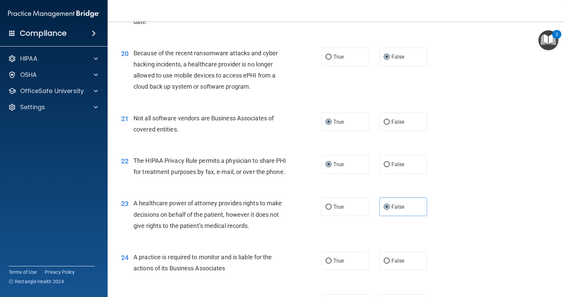
scroll to position [1087, 0]
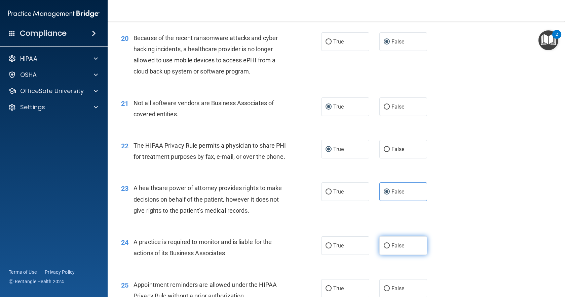
click at [392, 248] on span "False" at bounding box center [398, 245] width 13 height 6
click at [389, 248] on input "False" at bounding box center [387, 245] width 6 height 5
radio input "true"
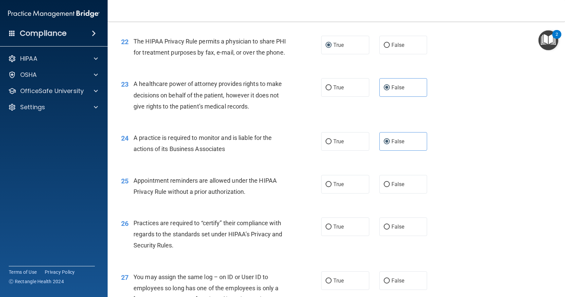
scroll to position [1243, 0]
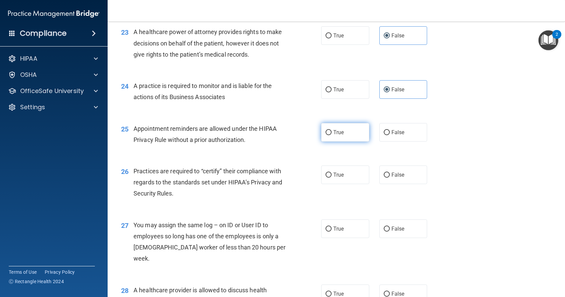
click at [326, 135] on input "True" at bounding box center [329, 132] width 6 height 5
radio input "true"
click at [386, 177] on input "False" at bounding box center [387, 174] width 6 height 5
radio input "true"
click at [384, 231] on input "False" at bounding box center [387, 228] width 6 height 5
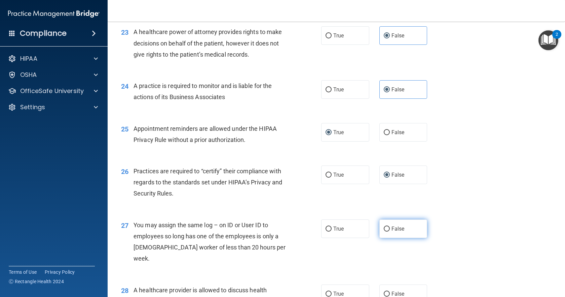
radio input "true"
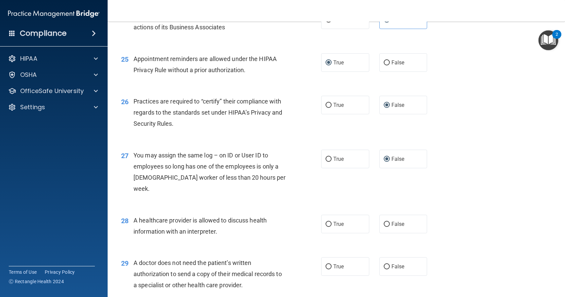
scroll to position [1344, 0]
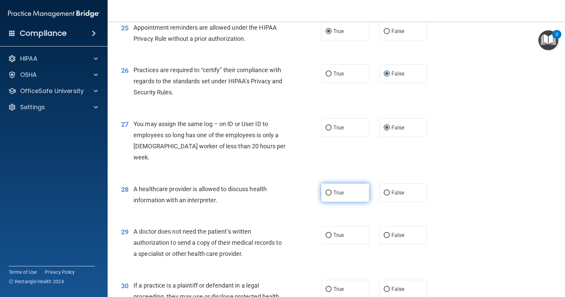
click at [326, 191] on input "True" at bounding box center [329, 192] width 6 height 5
radio input "true"
click at [326, 236] on input "True" at bounding box center [329, 235] width 6 height 5
radio input "true"
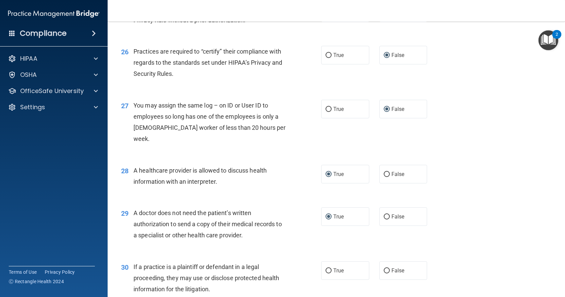
scroll to position [1377, 0]
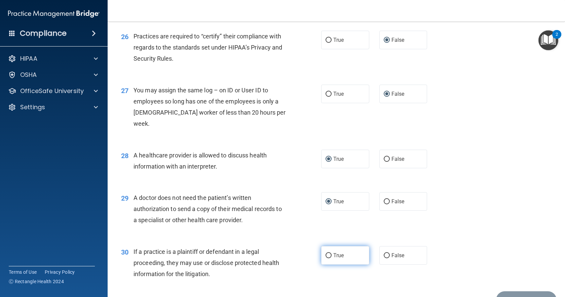
click at [326, 254] on input "True" at bounding box center [329, 255] width 6 height 5
radio input "true"
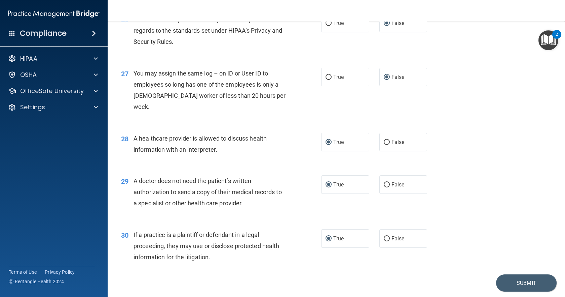
scroll to position [1416, 0]
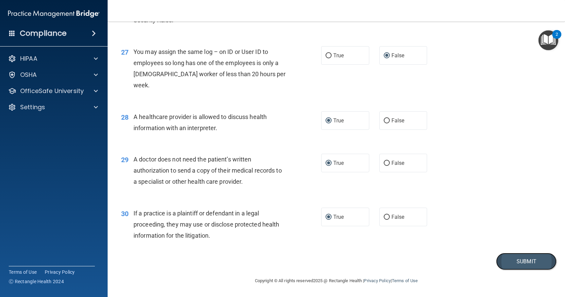
click at [515, 261] on button "Submit" at bounding box center [526, 260] width 61 height 17
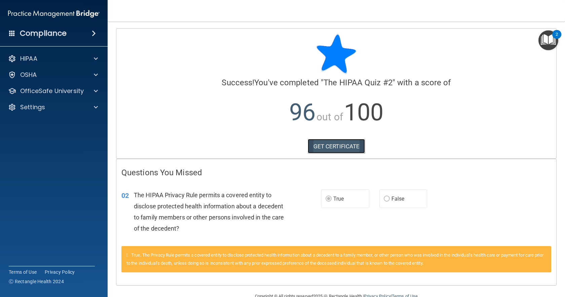
click at [330, 146] on link "GET CERTIFICATE" at bounding box center [337, 146] width 58 height 15
click at [90, 91] on div at bounding box center [95, 91] width 17 height 8
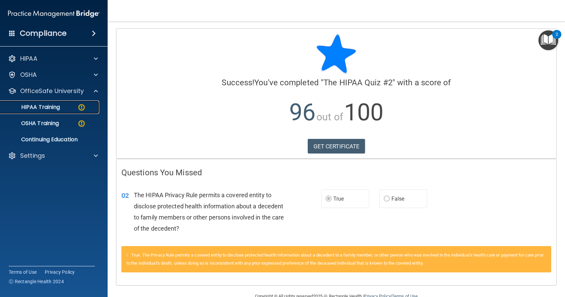
click at [78, 107] on img at bounding box center [81, 107] width 8 height 8
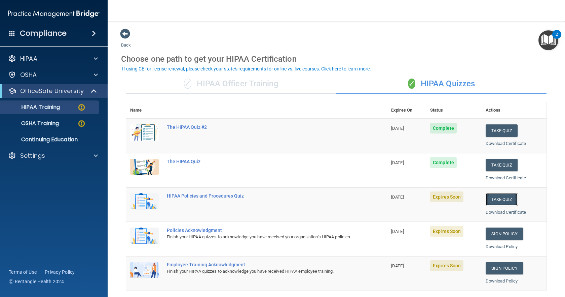
click at [496, 201] on button "Take Quiz" at bounding box center [502, 199] width 32 height 12
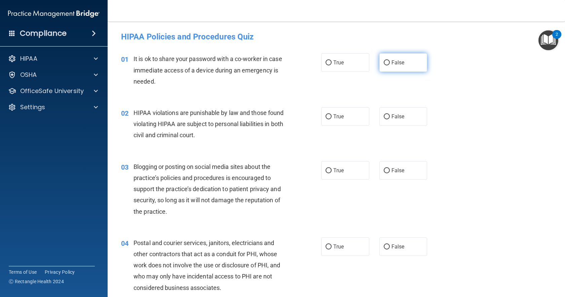
click at [386, 64] on input "False" at bounding box center [387, 62] width 6 height 5
radio input "true"
click at [326, 117] on input "True" at bounding box center [329, 116] width 6 height 5
radio input "true"
click at [385, 170] on input "False" at bounding box center [387, 170] width 6 height 5
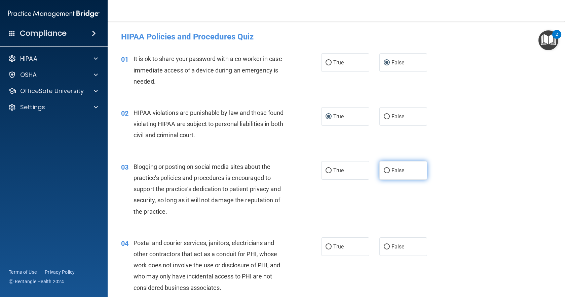
radio input "true"
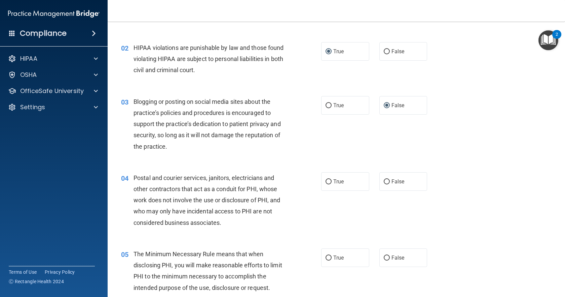
scroll to position [67, 0]
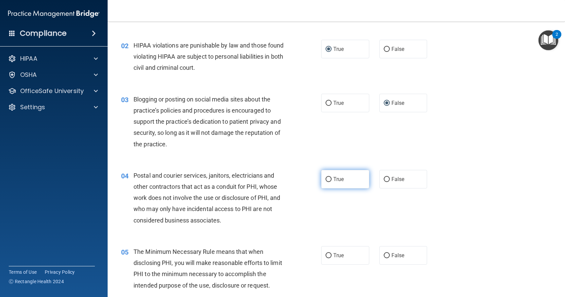
drag, startPoint x: 322, startPoint y: 177, endPoint x: 326, endPoint y: 178, distance: 4.8
click at [324, 177] on label "True" at bounding box center [345, 179] width 48 height 19
click at [329, 179] on input "True" at bounding box center [329, 179] width 6 height 5
radio input "true"
click at [326, 254] on input "True" at bounding box center [329, 255] width 6 height 5
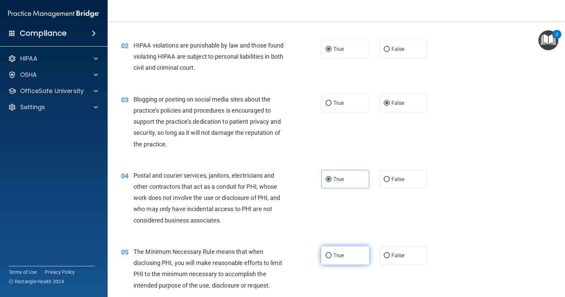
radio input "true"
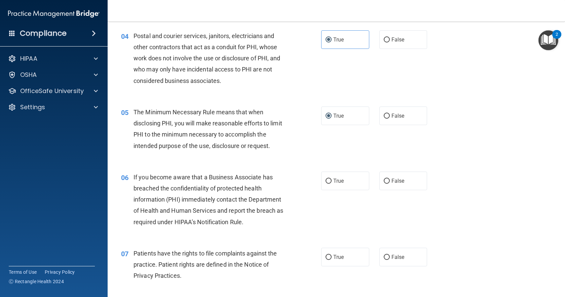
scroll to position [236, 0]
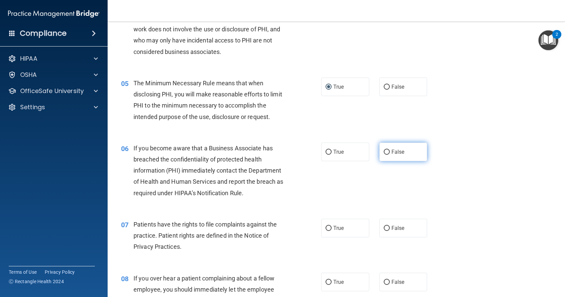
click at [385, 150] on input "False" at bounding box center [387, 151] width 6 height 5
radio input "true"
click at [326, 228] on input "True" at bounding box center [329, 228] width 6 height 5
radio input "true"
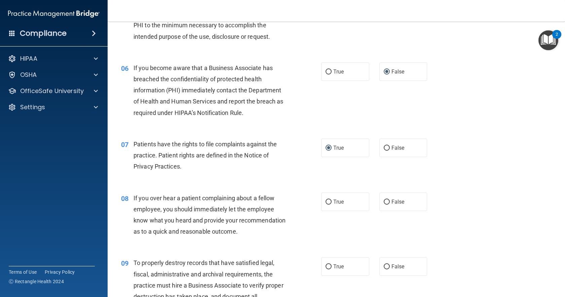
scroll to position [337, 0]
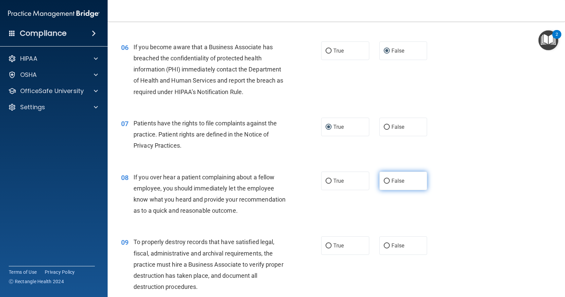
click at [384, 182] on input "False" at bounding box center [387, 180] width 6 height 5
radio input "true"
drag, startPoint x: 326, startPoint y: 256, endPoint x: 342, endPoint y: 247, distance: 18.2
click at [326, 248] on input "True" at bounding box center [329, 245] width 6 height 5
radio input "true"
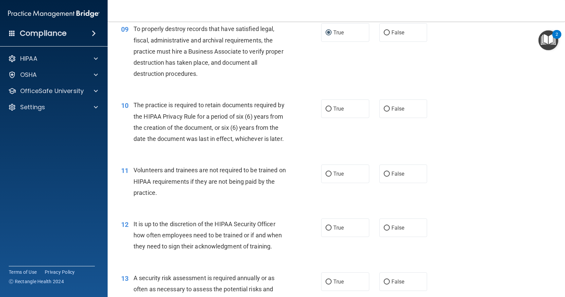
scroll to position [577, 0]
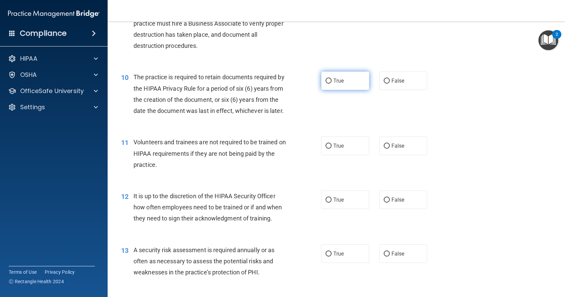
click at [334, 84] on span "True" at bounding box center [339, 80] width 10 height 6
click at [332, 83] on input "True" at bounding box center [329, 80] width 6 height 5
radio input "true"
click at [384, 148] on input "False" at bounding box center [387, 145] width 6 height 5
radio input "true"
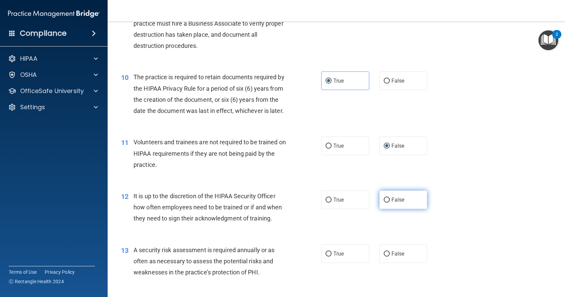
click at [384, 202] on input "False" at bounding box center [387, 199] width 6 height 5
radio input "true"
click at [327, 256] on input "True" at bounding box center [329, 253] width 6 height 5
radio input "true"
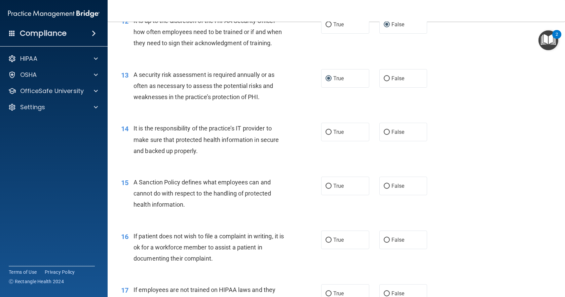
scroll to position [766, 0]
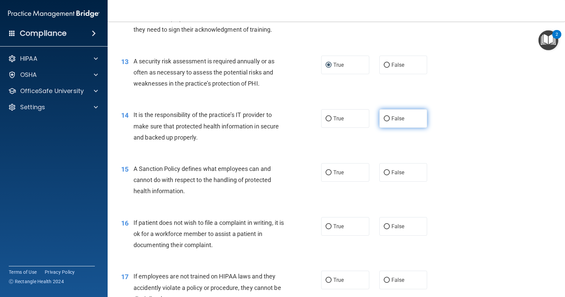
click at [385, 121] on input "False" at bounding box center [387, 118] width 6 height 5
radio input "true"
click at [388, 181] on label "False" at bounding box center [404, 172] width 48 height 19
click at [388, 175] on input "False" at bounding box center [387, 172] width 6 height 5
radio input "true"
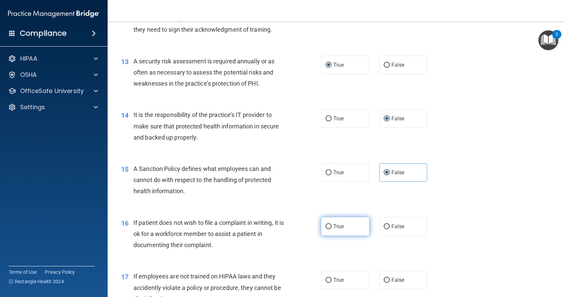
click at [327, 229] on input "True" at bounding box center [329, 226] width 6 height 5
radio input "true"
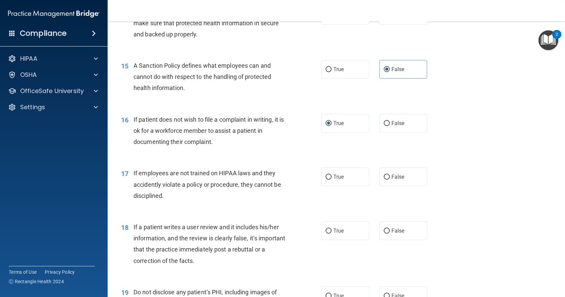
scroll to position [918, 0]
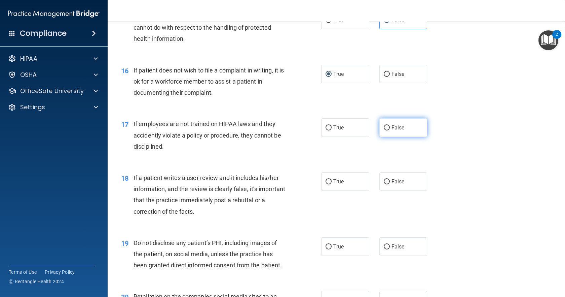
click at [384, 130] on input "False" at bounding box center [387, 127] width 6 height 5
radio input "true"
click at [384, 184] on input "False" at bounding box center [387, 181] width 6 height 5
radio input "true"
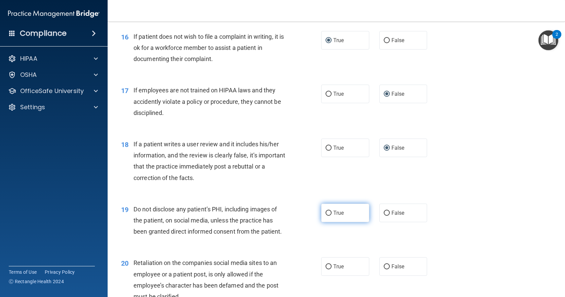
click at [326, 215] on input "True" at bounding box center [329, 212] width 6 height 5
radio input "true"
click at [384, 269] on input "False" at bounding box center [387, 266] width 6 height 5
radio input "true"
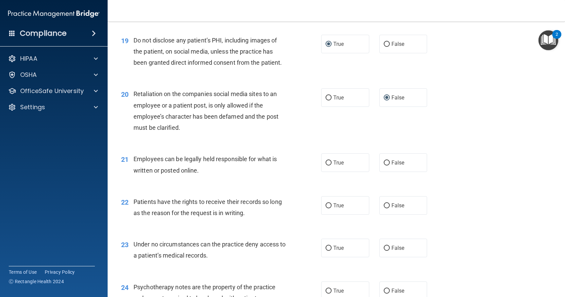
scroll to position [1120, 0]
click at [327, 166] on input "True" at bounding box center [329, 163] width 6 height 5
radio input "true"
click at [384, 208] on input "False" at bounding box center [387, 205] width 6 height 5
radio input "true"
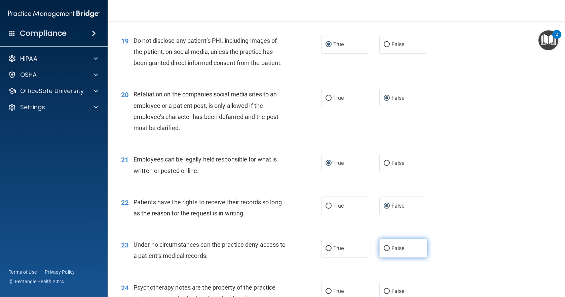
drag, startPoint x: 385, startPoint y: 273, endPoint x: 397, endPoint y: 269, distance: 12.1
click at [389, 257] on label "False" at bounding box center [404, 248] width 48 height 19
click at [389, 251] on input "False" at bounding box center [387, 248] width 6 height 5
radio input "true"
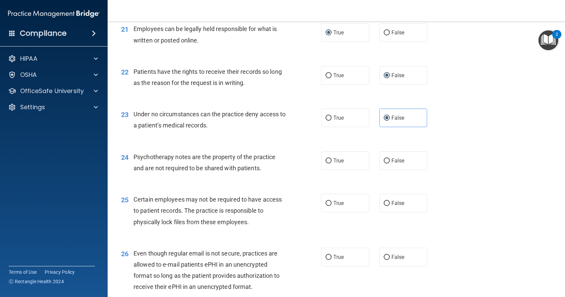
scroll to position [1254, 0]
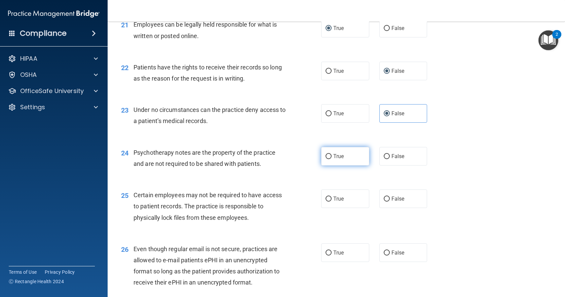
click at [326, 159] on input "True" at bounding box center [329, 156] width 6 height 5
radio input "true"
click at [328, 201] on input "True" at bounding box center [329, 198] width 6 height 5
radio input "true"
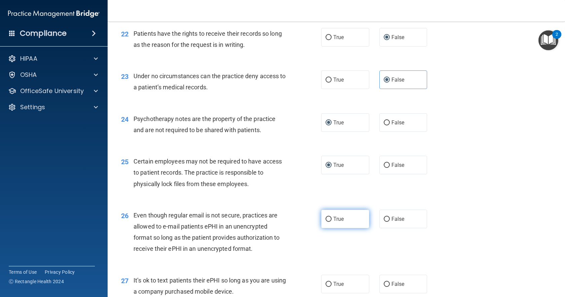
click at [334, 222] on span "True" at bounding box center [339, 218] width 10 height 6
click at [331, 221] on input "True" at bounding box center [329, 218] width 6 height 5
radio input "true"
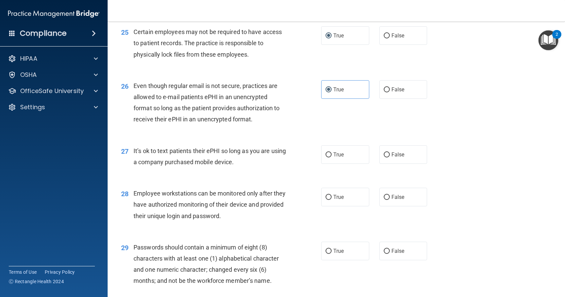
scroll to position [1423, 0]
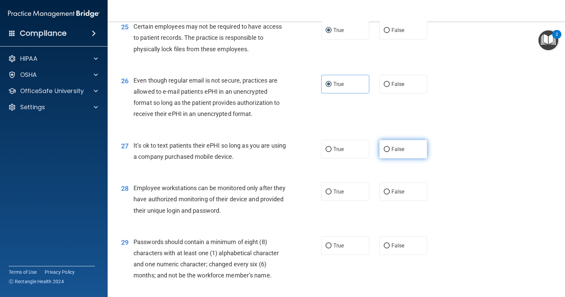
click at [385, 152] on input "False" at bounding box center [387, 149] width 6 height 5
radio input "true"
click at [385, 194] on input "False" at bounding box center [387, 191] width 6 height 5
radio input "true"
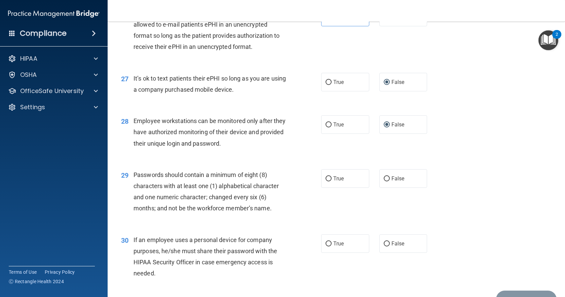
scroll to position [1490, 0]
click at [327, 181] on input "True" at bounding box center [329, 178] width 6 height 5
radio input "true"
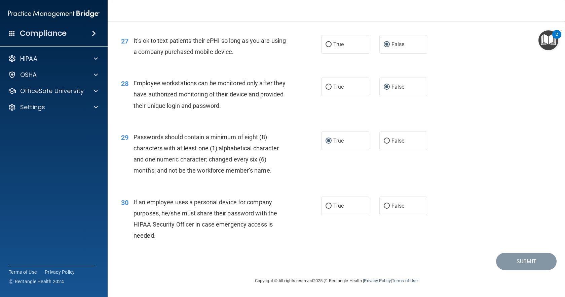
scroll to position [1550, 0]
click at [387, 205] on label "False" at bounding box center [404, 205] width 48 height 19
click at [387, 205] on input "False" at bounding box center [387, 205] width 6 height 5
radio input "true"
click at [512, 260] on button "Submit" at bounding box center [526, 260] width 61 height 17
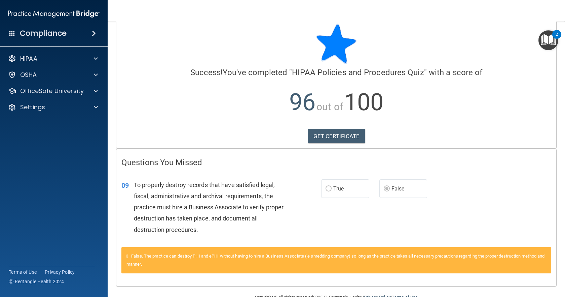
scroll to position [27, 0]
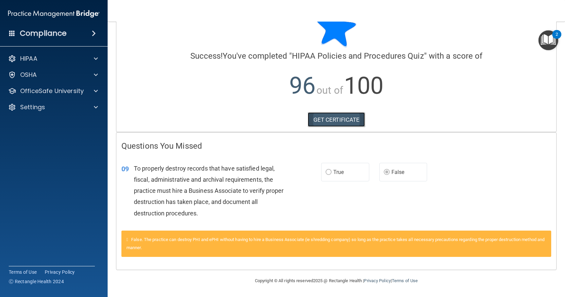
click at [324, 116] on link "GET CERTIFICATE" at bounding box center [337, 119] width 58 height 15
click at [94, 55] on div at bounding box center [95, 59] width 17 height 8
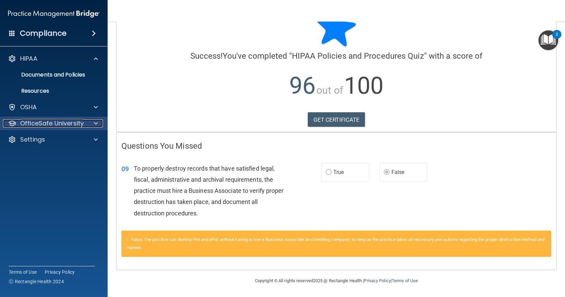
click at [89, 126] on div at bounding box center [95, 123] width 17 height 8
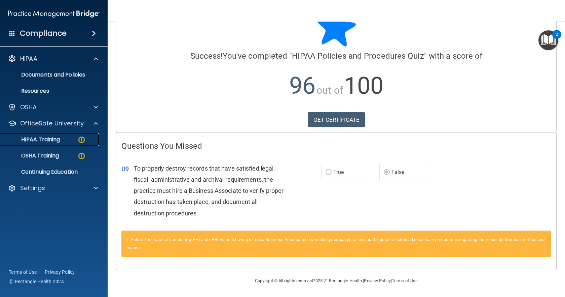
click at [74, 141] on div "HIPAA Training" at bounding box center [50, 139] width 92 height 7
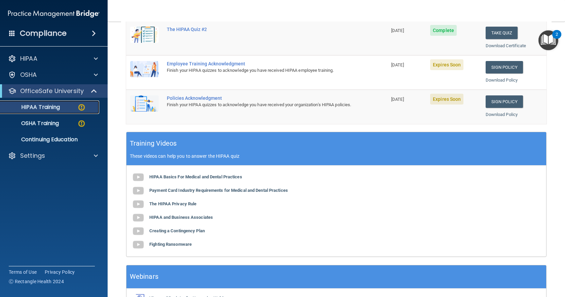
scroll to position [143, 0]
